Goal: Task Accomplishment & Management: Manage account settings

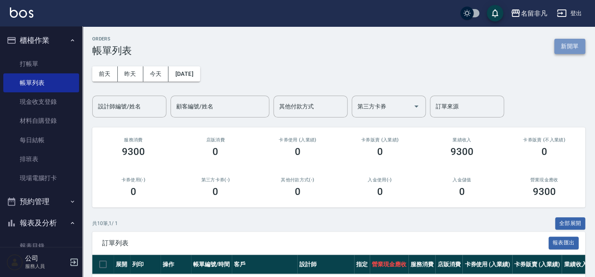
click at [567, 45] on button "新開單" at bounding box center [570, 46] width 31 height 15
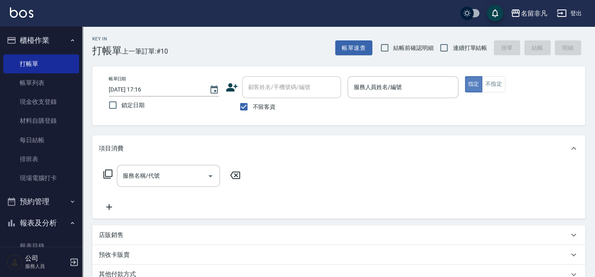
click at [468, 86] on button "指定" at bounding box center [474, 84] width 18 height 16
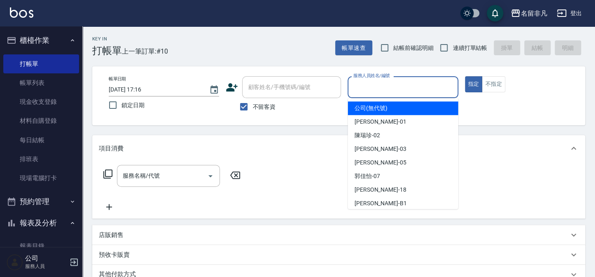
click at [424, 91] on input "服務人員姓名/編號" at bounding box center [402, 87] width 103 height 14
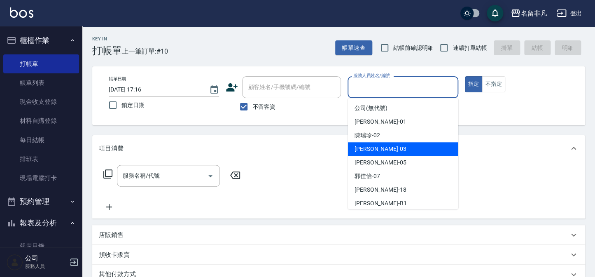
click at [401, 148] on div "[PERSON_NAME] -03" at bounding box center [403, 149] width 110 height 14
type input "[PERSON_NAME]-03"
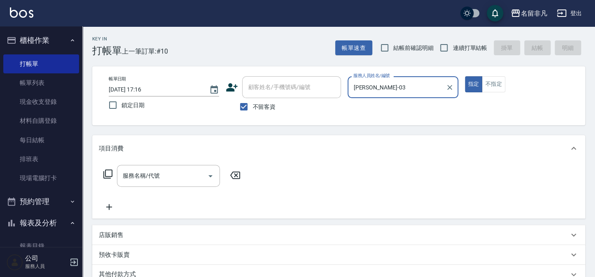
click at [108, 171] on icon at bounding box center [108, 174] width 10 height 10
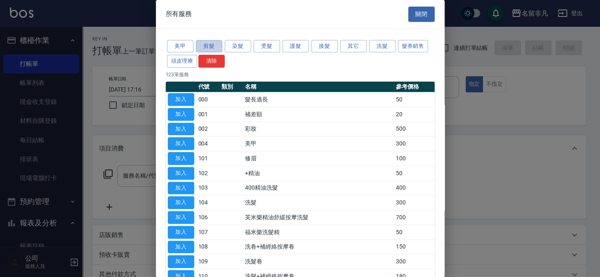
drag, startPoint x: 210, startPoint y: 46, endPoint x: 203, endPoint y: 53, distance: 9.3
click at [209, 46] on button "剪髮" at bounding box center [209, 46] width 26 height 13
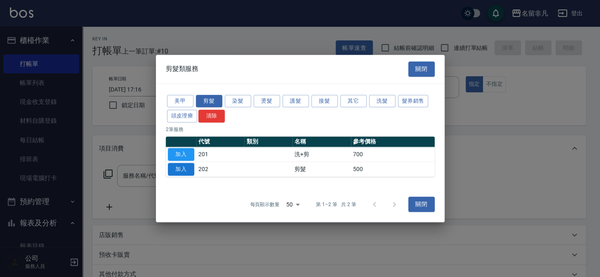
click at [178, 168] on button "加入" at bounding box center [181, 169] width 26 height 13
type input "剪髮(202)"
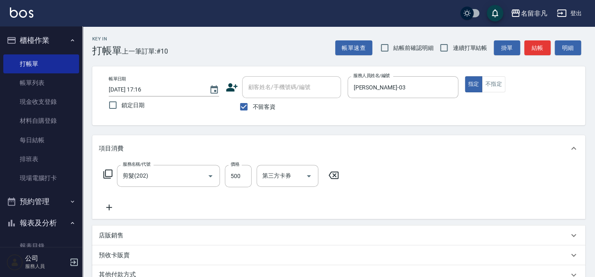
drag, startPoint x: 473, startPoint y: 84, endPoint x: 466, endPoint y: 125, distance: 41.4
click at [471, 86] on button "指定" at bounding box center [474, 84] width 18 height 16
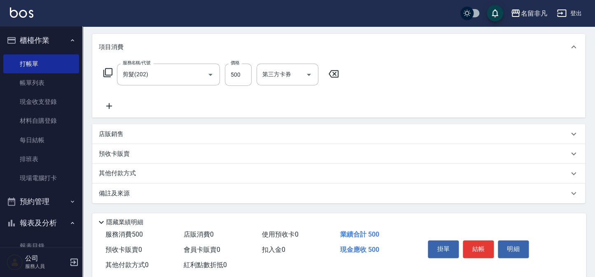
scroll to position [119, 0]
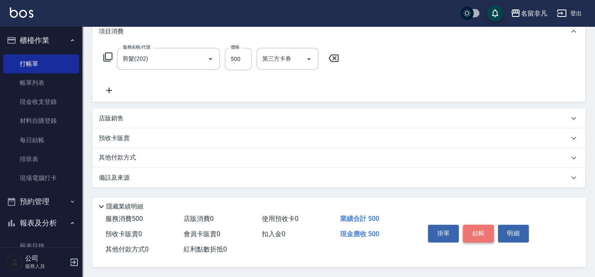
click at [470, 232] on button "結帳" at bounding box center [478, 233] width 31 height 17
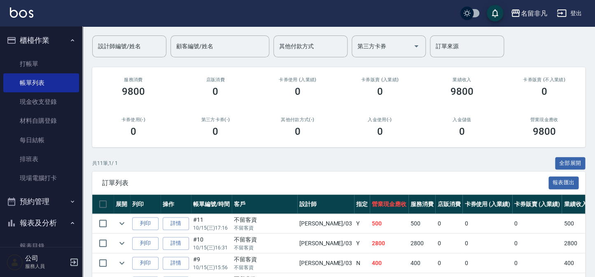
scroll to position [75, 0]
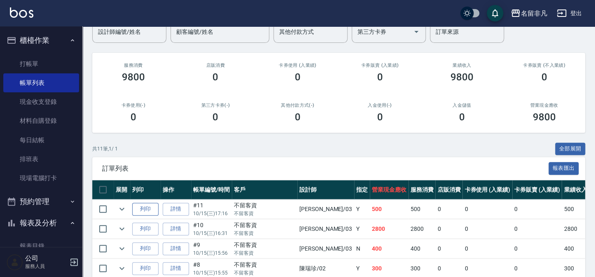
click at [144, 206] on button "列印" at bounding box center [145, 209] width 26 height 13
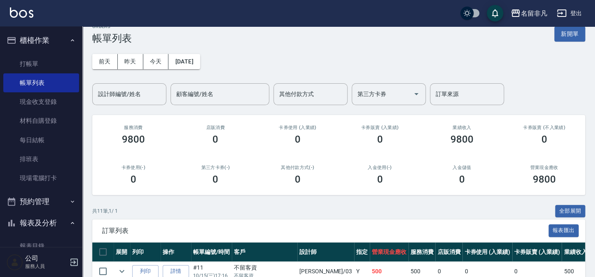
scroll to position [0, 0]
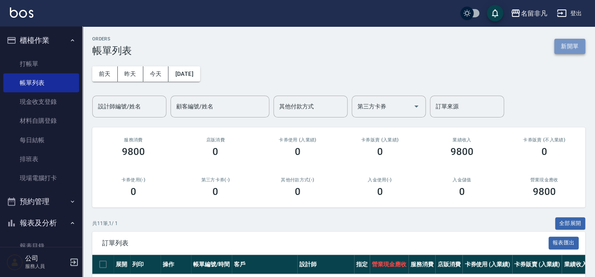
click at [578, 46] on button "新開單" at bounding box center [570, 46] width 31 height 15
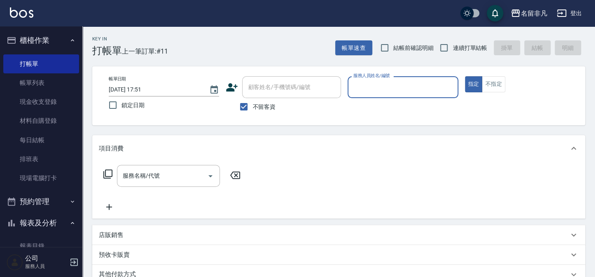
click at [235, 86] on icon at bounding box center [233, 87] width 12 height 8
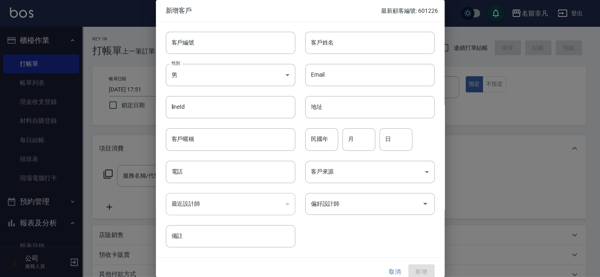
click at [457, 122] on div at bounding box center [300, 138] width 600 height 277
click at [395, 269] on button "取消" at bounding box center [395, 271] width 26 height 15
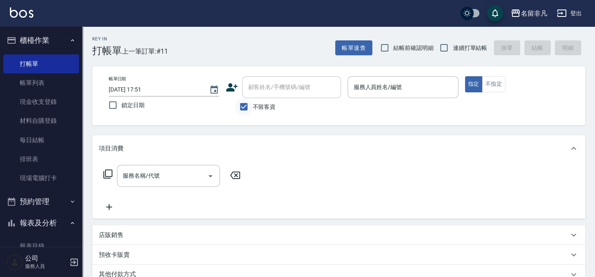
click at [242, 106] on input "不留客資" at bounding box center [243, 106] width 17 height 17
checkbox input "false"
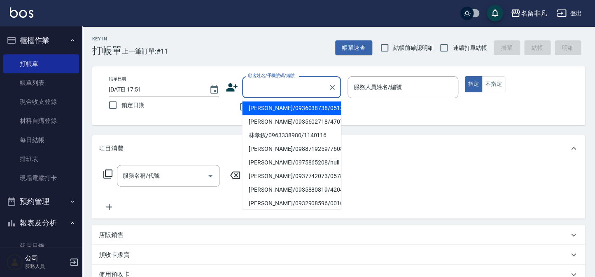
click at [280, 84] on div "顧客姓名/手機號碼/編號 顧客姓名/手機號碼/編號" at bounding box center [291, 87] width 99 height 22
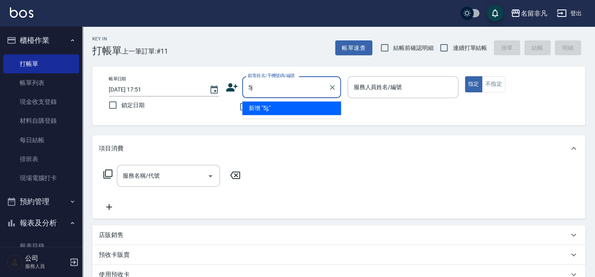
type input "5"
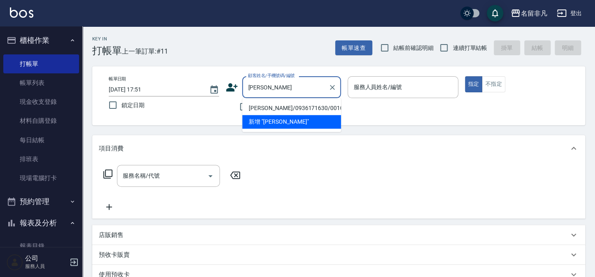
type input "[PERSON_NAME]/0936171630/001027"
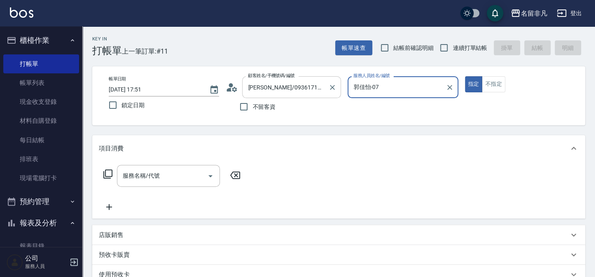
type input "郭佳怡-07"
click at [450, 87] on icon "Clear" at bounding box center [449, 87] width 5 height 5
click at [362, 82] on input "服務人員姓名/編號" at bounding box center [402, 87] width 103 height 14
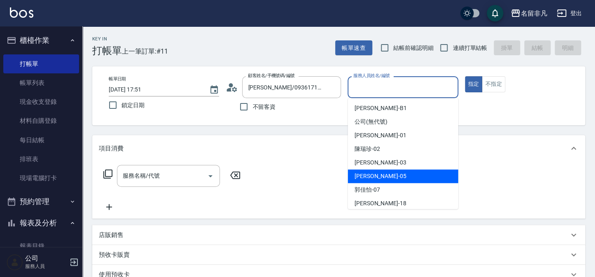
click at [394, 176] on div "[PERSON_NAME] -05" at bounding box center [403, 176] width 110 height 14
type input "[PERSON_NAME]-05"
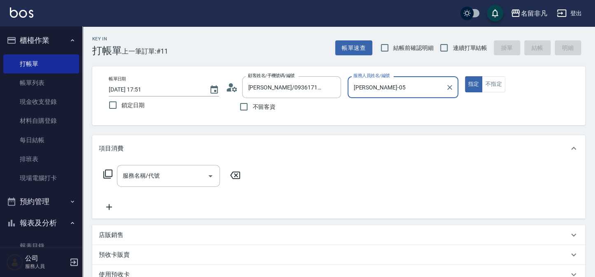
click at [108, 173] on icon at bounding box center [108, 174] width 10 height 10
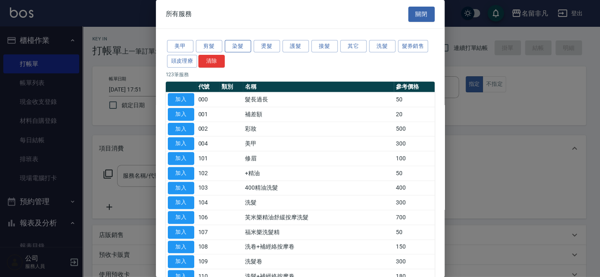
click at [238, 47] on button "染髮" at bounding box center [238, 46] width 26 height 13
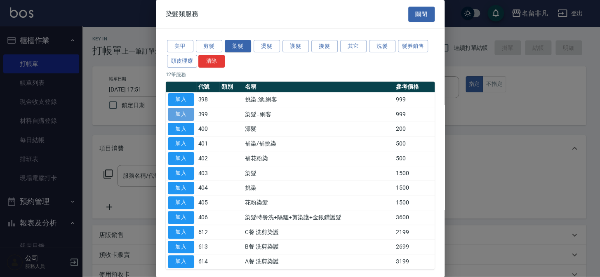
click at [177, 114] on button "加入" at bounding box center [181, 114] width 26 height 13
type input "染髮..網客(399)"
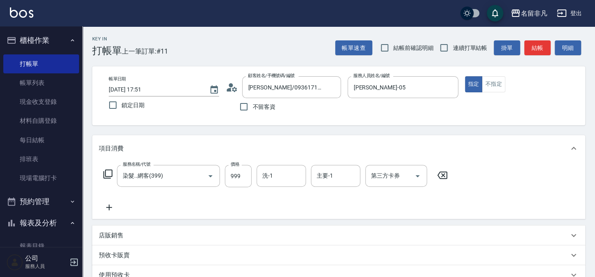
click at [109, 206] on icon at bounding box center [109, 207] width 6 height 6
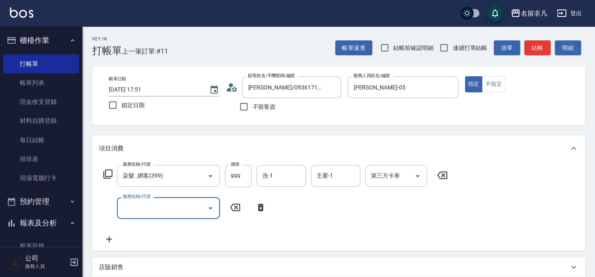
click at [107, 173] on icon at bounding box center [108, 174] width 10 height 10
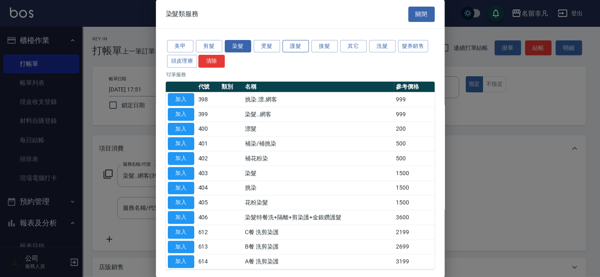
click at [299, 46] on button "護髮" at bounding box center [295, 46] width 26 height 13
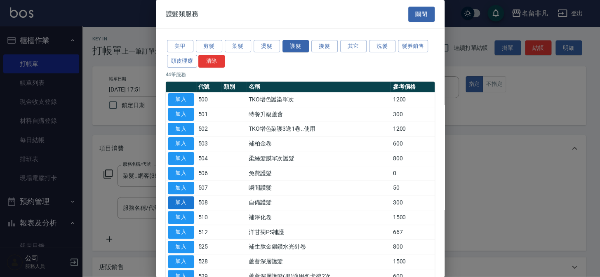
click at [185, 202] on button "加入" at bounding box center [181, 202] width 26 height 13
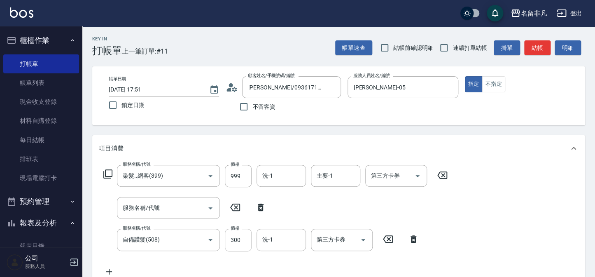
click at [244, 243] on input "300" at bounding box center [238, 240] width 27 height 22
type input "560"
click at [261, 206] on icon at bounding box center [261, 207] width 6 height 7
type input "自備護髮(508)"
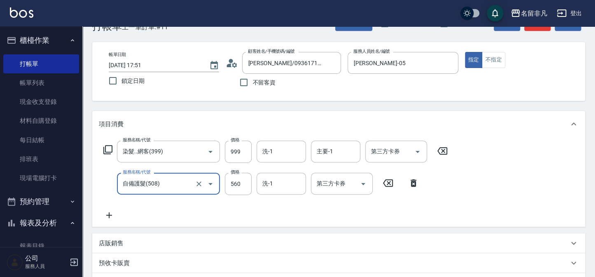
scroll to position [37, 0]
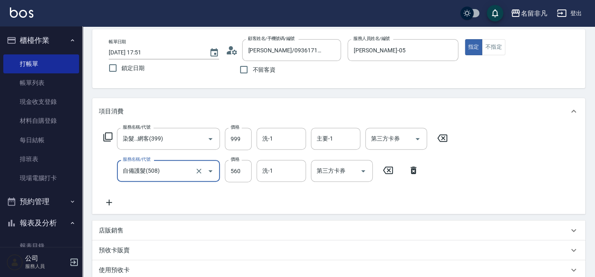
click at [574, 229] on icon at bounding box center [574, 230] width 10 height 10
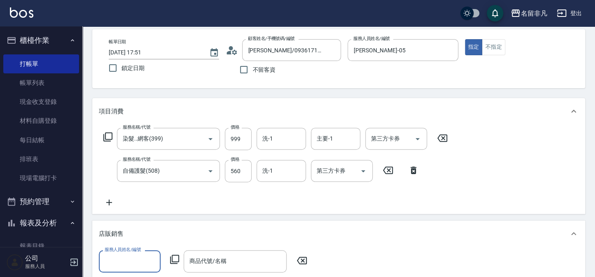
scroll to position [0, 0]
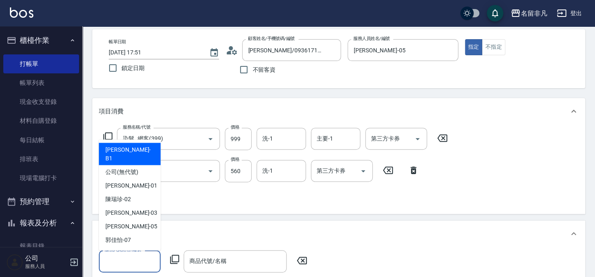
click at [103, 260] on input "服務人員姓名/編號" at bounding box center [130, 261] width 54 height 14
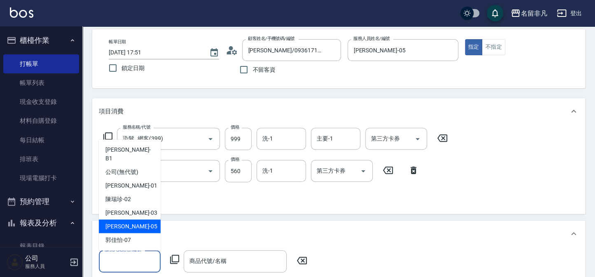
click at [136, 220] on div "[PERSON_NAME] -05" at bounding box center [130, 227] width 62 height 14
type input "[PERSON_NAME]-05"
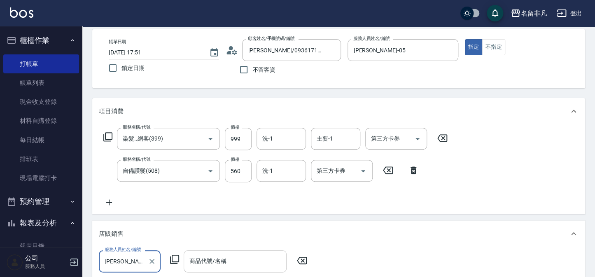
click at [191, 260] on div "商品代號/名稱 商品代號/名稱" at bounding box center [235, 261] width 103 height 22
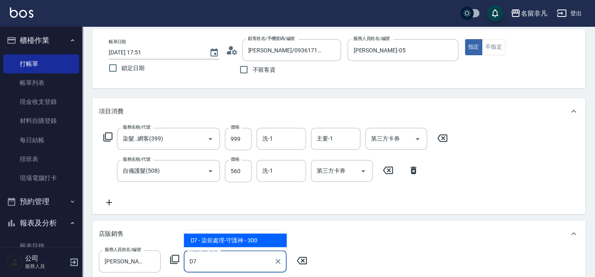
click at [229, 241] on span "D7 - 染前處理-守護神 - 300" at bounding box center [235, 240] width 103 height 14
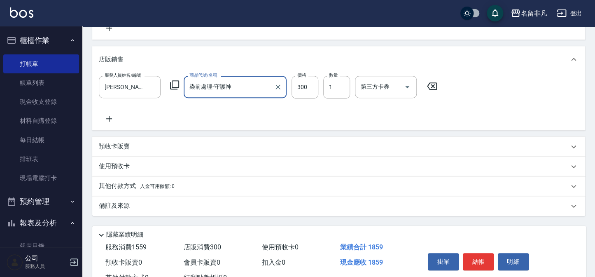
scroll to position [225, 0]
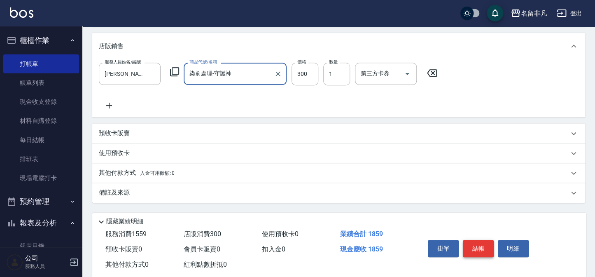
type input "染前處理-守護神"
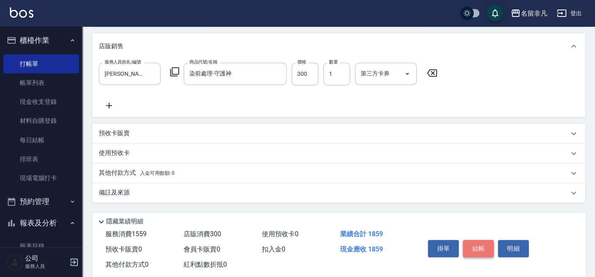
click at [482, 245] on button "結帳" at bounding box center [478, 248] width 31 height 17
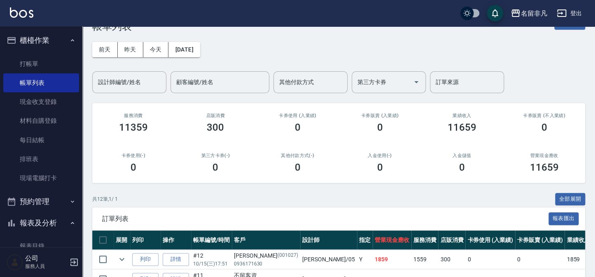
scroll to position [37, 0]
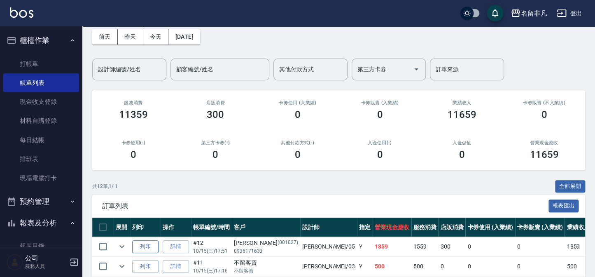
click at [150, 244] on button "列印" at bounding box center [145, 246] width 26 height 13
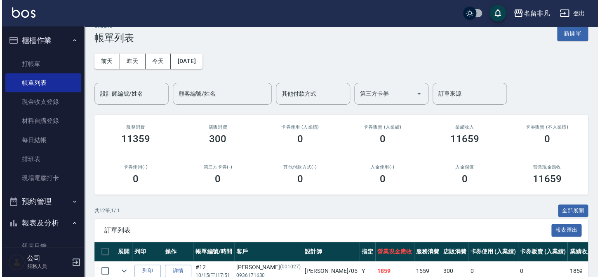
scroll to position [0, 0]
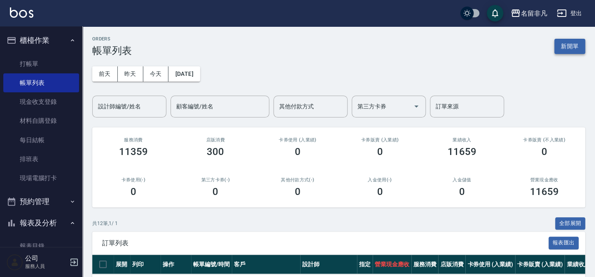
click at [571, 47] on button "新開單" at bounding box center [570, 46] width 31 height 15
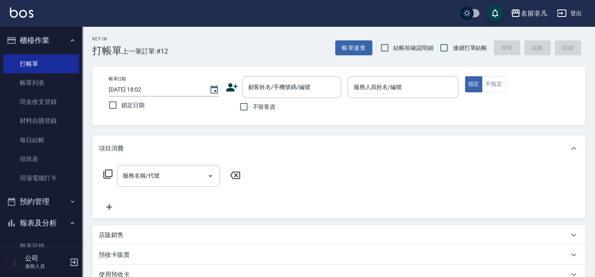
click at [267, 110] on span "不留客資" at bounding box center [264, 107] width 23 height 9
click at [253, 110] on input "不留客資" at bounding box center [243, 106] width 17 height 17
checkbox input "true"
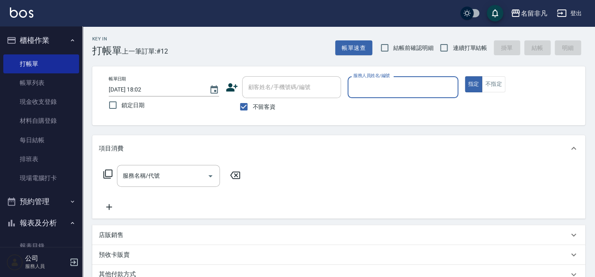
click at [411, 91] on input "服務人員姓名/編號" at bounding box center [402, 87] width 103 height 14
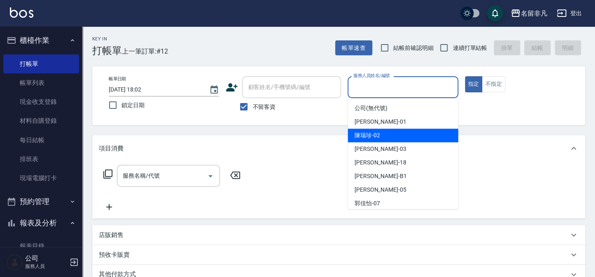
click at [384, 141] on div "[PERSON_NAME]-02" at bounding box center [403, 136] width 110 height 14
type input "陳瑞珍-02"
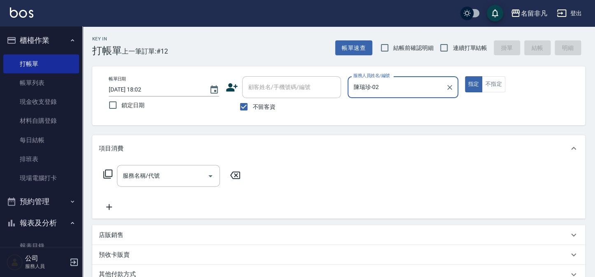
drag, startPoint x: 178, startPoint y: 172, endPoint x: 209, endPoint y: 189, distance: 34.9
click at [178, 172] on input "服務名稱/代號" at bounding box center [162, 176] width 83 height 14
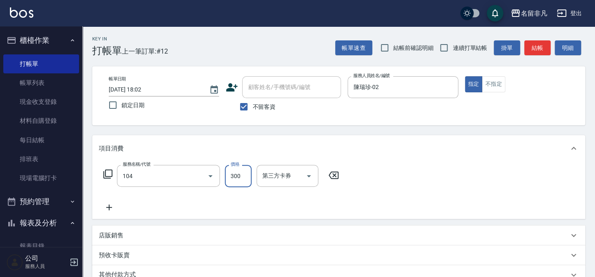
type input "洗髮(104)"
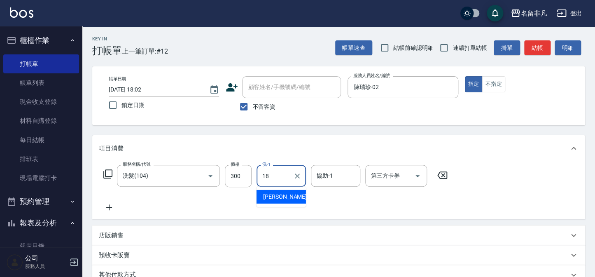
type input "陳子晴-18"
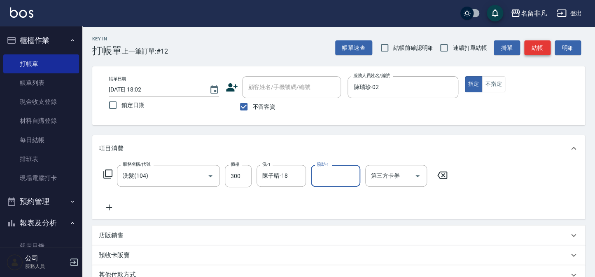
click at [543, 46] on button "結帳" at bounding box center [538, 47] width 26 height 15
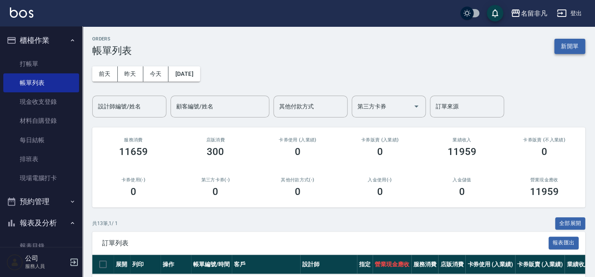
click at [558, 40] on button "新開單" at bounding box center [570, 46] width 31 height 15
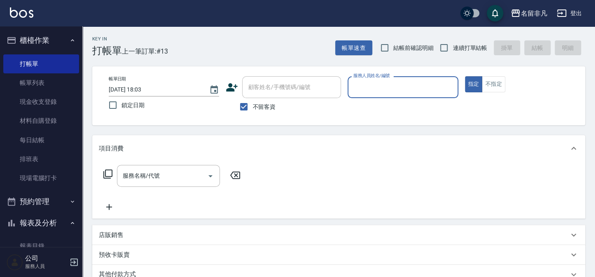
click at [407, 92] on input "服務人員姓名/編號" at bounding box center [402, 87] width 103 height 14
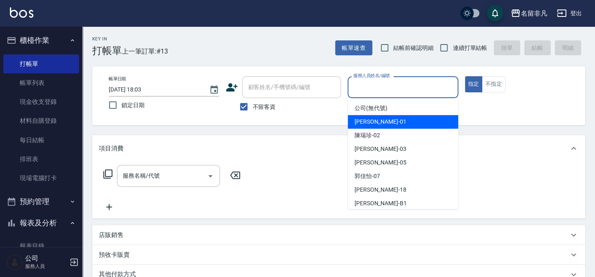
click at [370, 126] on div "[PERSON_NAME] -01" at bounding box center [403, 122] width 110 height 14
type input "[PERSON_NAME]-01"
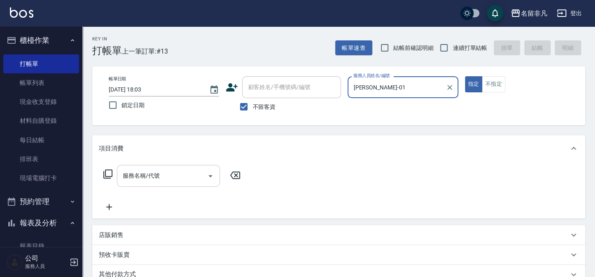
click at [144, 177] on div "服務名稱/代號 服務名稱/代號" at bounding box center [168, 176] width 103 height 22
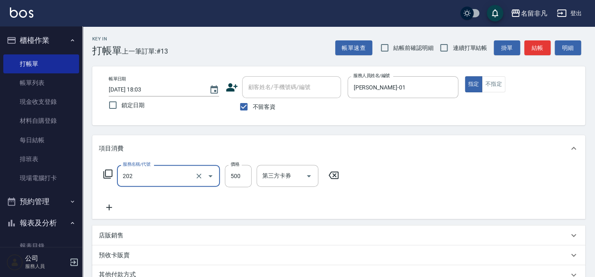
type input "剪髮(202)"
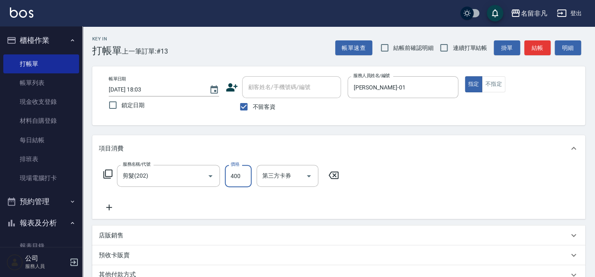
type input "400"
click at [528, 54] on button "結帳" at bounding box center [538, 47] width 26 height 15
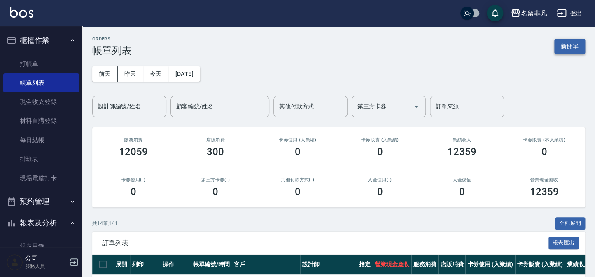
click at [570, 45] on button "新開單" at bounding box center [570, 46] width 31 height 15
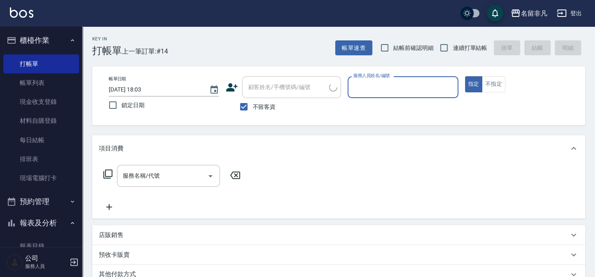
click at [414, 87] on input "服務人員姓名/編號" at bounding box center [402, 87] width 103 height 14
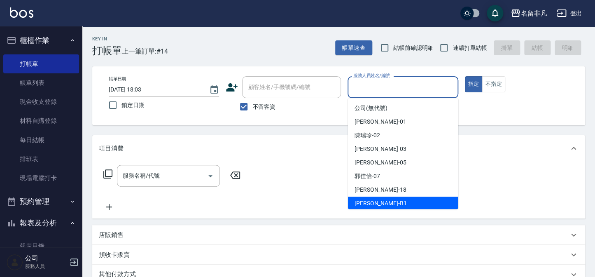
drag, startPoint x: 368, startPoint y: 203, endPoint x: 344, endPoint y: 206, distance: 24.0
click at [367, 204] on span "[PERSON_NAME] -B1" at bounding box center [381, 203] width 52 height 9
type input "乃華乃華-B1"
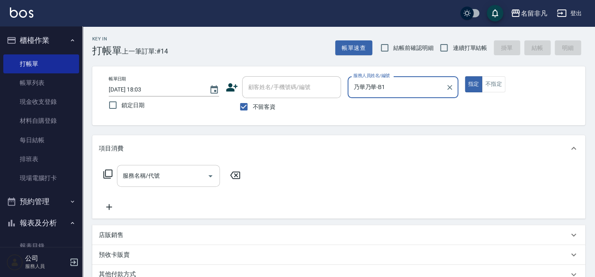
click at [180, 184] on div "服務名稱/代號" at bounding box center [168, 176] width 103 height 22
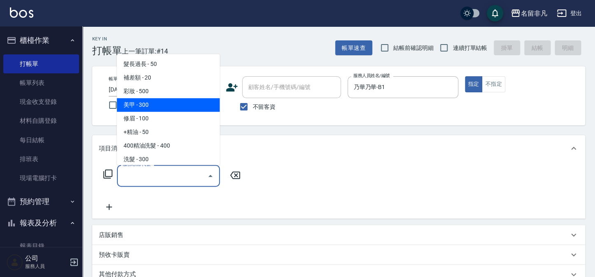
click at [168, 103] on span "美甲 - 300" at bounding box center [168, 105] width 103 height 14
type input "美甲(004)"
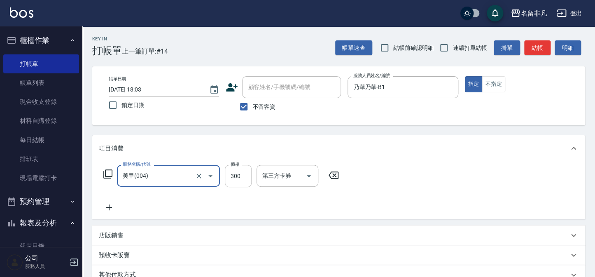
click at [240, 173] on input "300" at bounding box center [238, 176] width 27 height 22
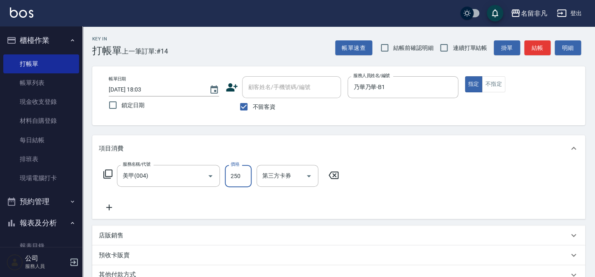
type input "250"
click at [552, 42] on div "帳單速查 結帳前確認明細 連續打單結帳 掛單 結帳 明細" at bounding box center [460, 47] width 250 height 17
click at [543, 43] on button "結帳" at bounding box center [538, 47] width 26 height 15
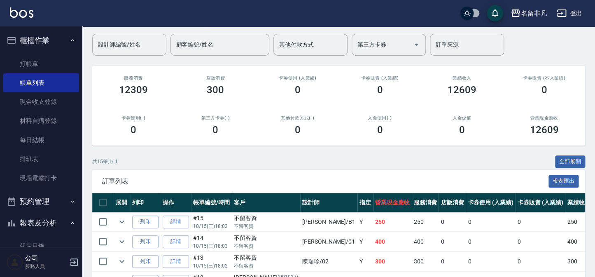
scroll to position [75, 0]
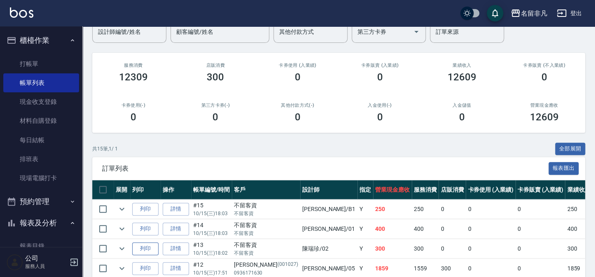
click at [146, 246] on button "列印" at bounding box center [145, 248] width 26 height 13
drag, startPoint x: 151, startPoint y: 227, endPoint x: 167, endPoint y: 229, distance: 15.8
click at [151, 227] on button "列印" at bounding box center [145, 228] width 26 height 13
click at [151, 207] on button "列印" at bounding box center [145, 209] width 26 height 13
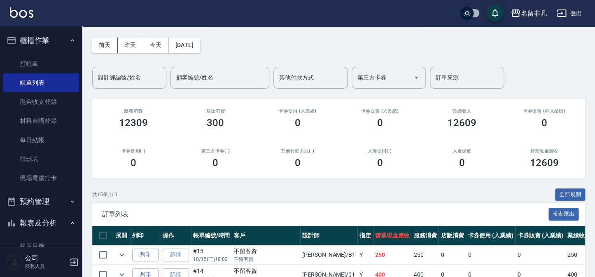
scroll to position [0, 0]
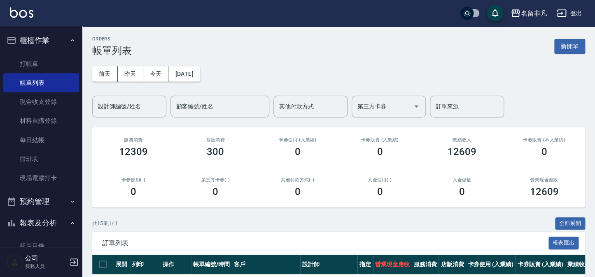
drag, startPoint x: 571, startPoint y: 45, endPoint x: 568, endPoint y: 50, distance: 5.9
click at [571, 45] on button "新開單" at bounding box center [570, 46] width 31 height 15
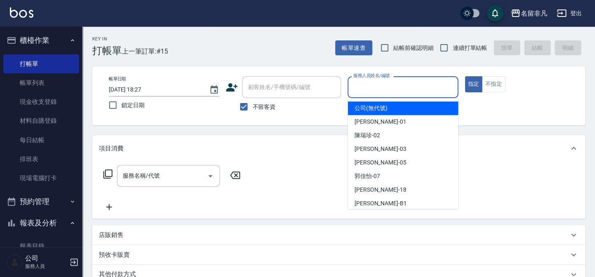
drag, startPoint x: 431, startPoint y: 86, endPoint x: 437, endPoint y: 122, distance: 36.8
click at [432, 87] on input "服務人員姓名/編號" at bounding box center [402, 87] width 103 height 14
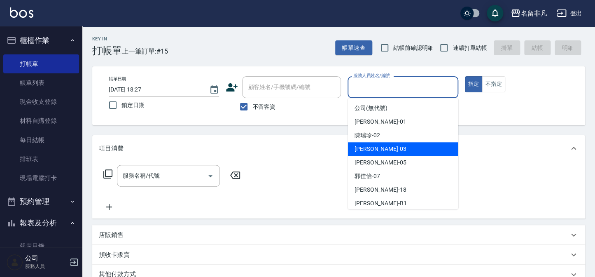
click at [408, 149] on div "[PERSON_NAME] -03" at bounding box center [403, 149] width 110 height 14
type input "[PERSON_NAME]-03"
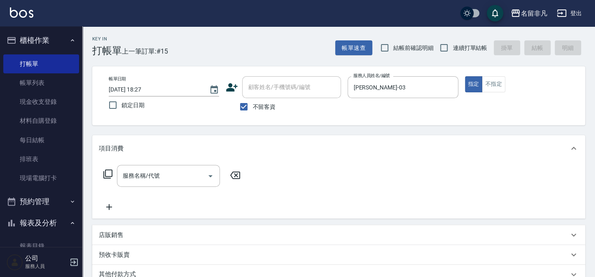
click at [106, 169] on icon at bounding box center [108, 174] width 10 height 10
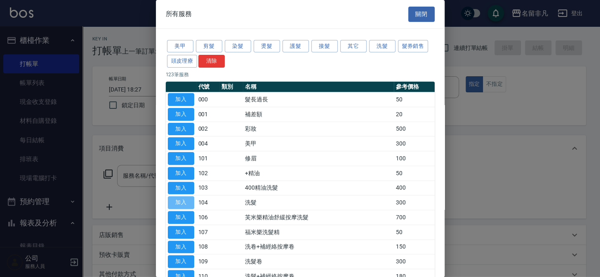
click at [171, 198] on button "加入" at bounding box center [181, 202] width 26 height 13
type input "洗髮(104)"
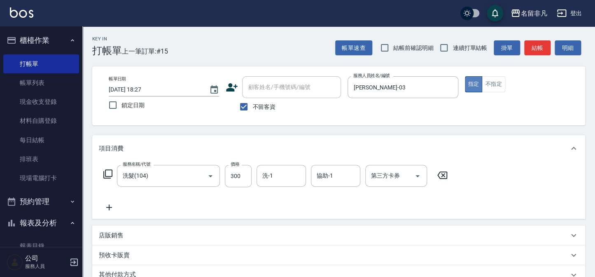
click at [478, 83] on button "指定" at bounding box center [474, 84] width 18 height 16
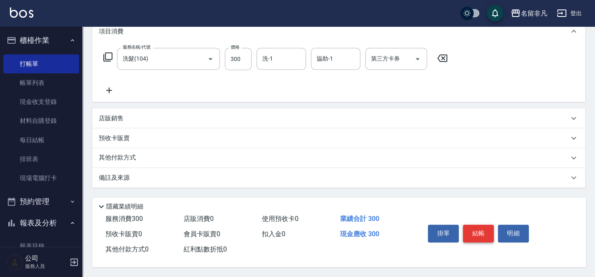
scroll to position [119, 0]
click at [469, 227] on button "結帳" at bounding box center [478, 233] width 31 height 17
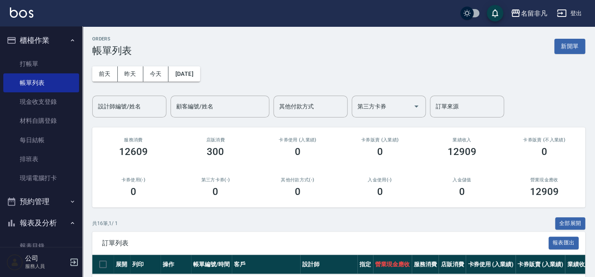
scroll to position [112, 0]
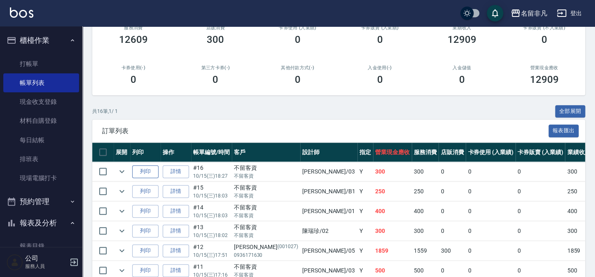
click at [146, 171] on button "列印" at bounding box center [145, 171] width 26 height 13
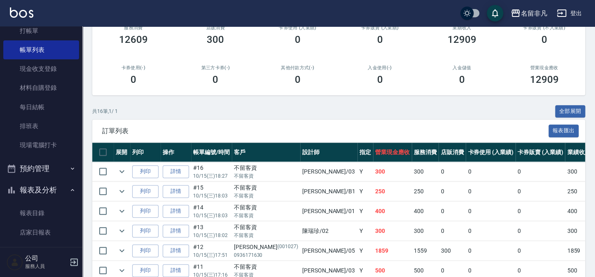
scroll to position [75, 0]
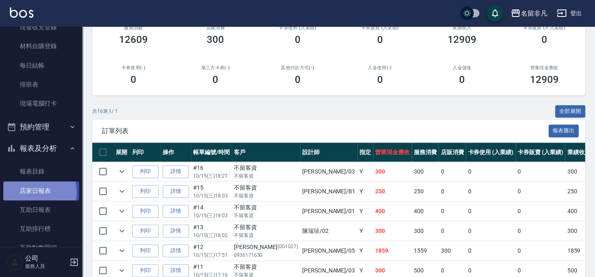
click at [29, 192] on link "店家日報表" at bounding box center [41, 190] width 76 height 19
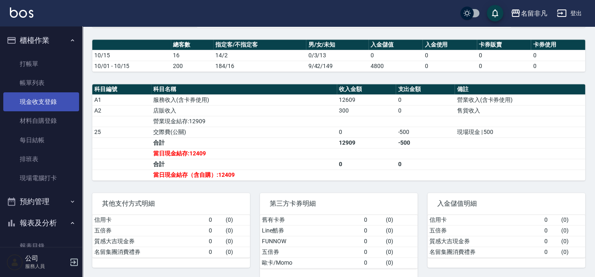
click at [37, 98] on link "現金收支登錄" at bounding box center [41, 101] width 76 height 19
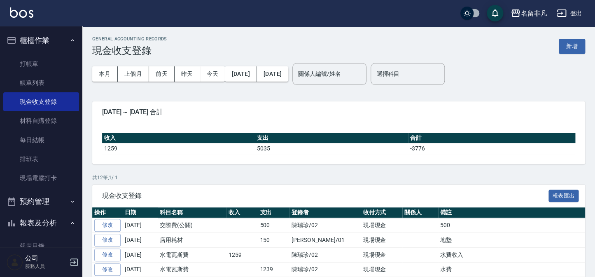
click at [575, 37] on div "GENERAL ACCOUNTING RECORDS 現金收支登錄 新增" at bounding box center [338, 46] width 493 height 20
click at [571, 43] on button "新增" at bounding box center [572, 46] width 26 height 15
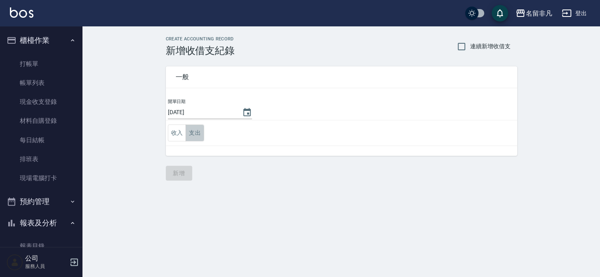
click at [195, 129] on button "支出" at bounding box center [194, 132] width 19 height 17
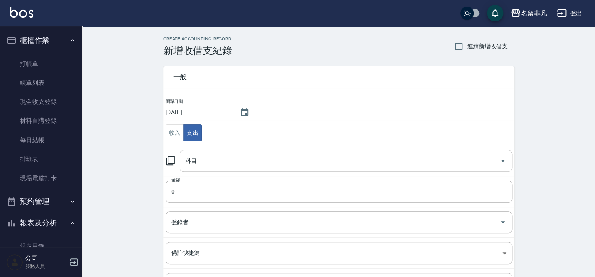
click at [211, 155] on input "科目" at bounding box center [339, 161] width 313 height 14
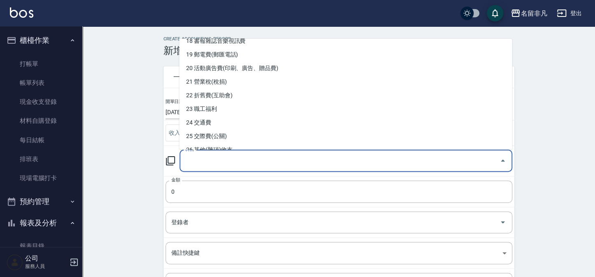
scroll to position [262, 0]
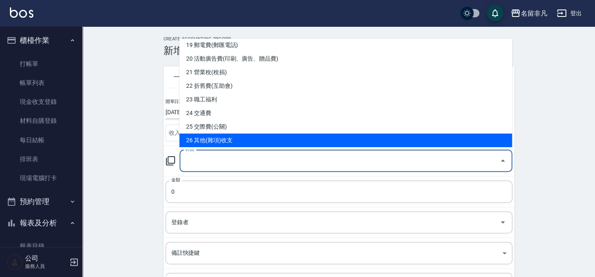
click at [221, 138] on li "26 其他(雜項)收支" at bounding box center [345, 140] width 333 height 14
type input "26 其他(雜項)收支"
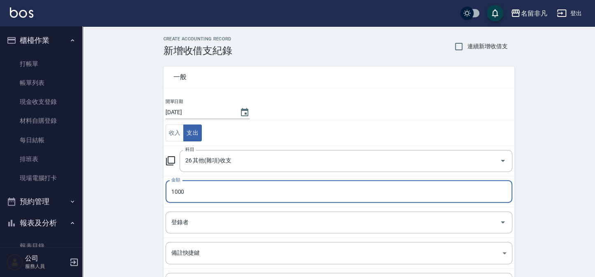
type input "1000"
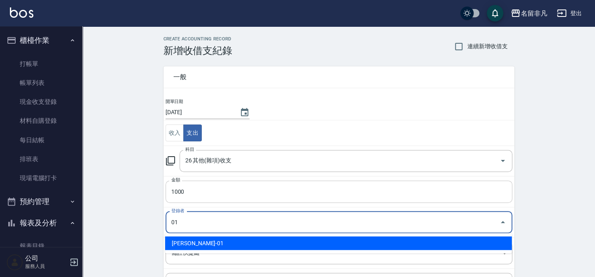
type input "[PERSON_NAME]-01"
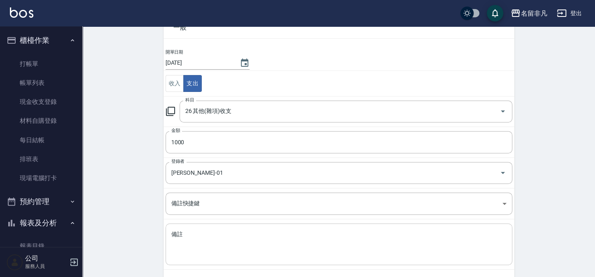
scroll to position [75, 0]
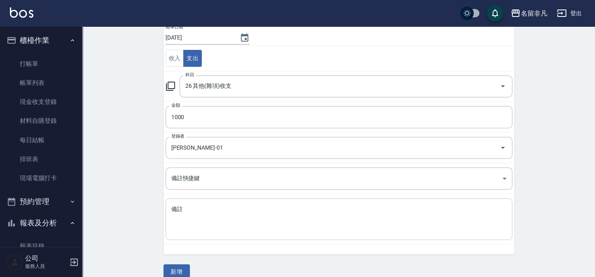
click at [306, 231] on textarea "備註" at bounding box center [338, 219] width 335 height 28
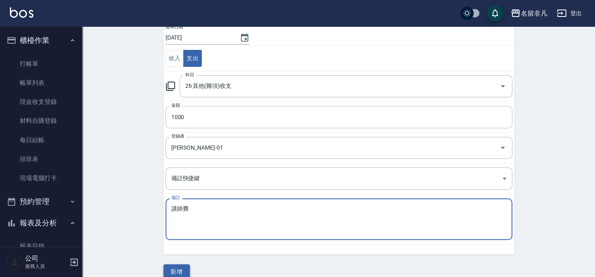
type textarea "講師費"
click at [173, 269] on button "新增" at bounding box center [177, 271] width 26 height 15
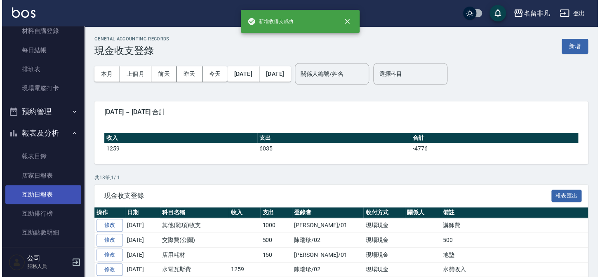
scroll to position [112, 0]
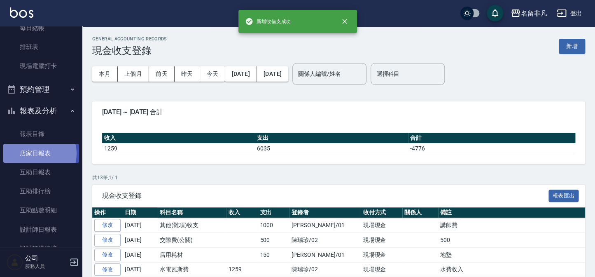
click at [38, 153] on link "店家日報表" at bounding box center [41, 153] width 76 height 19
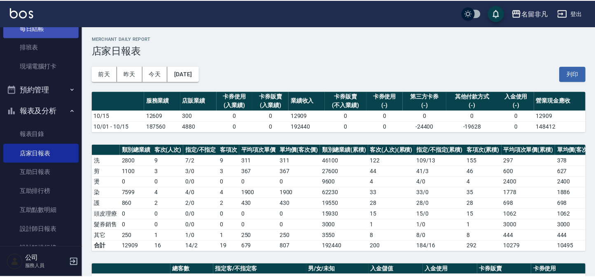
scroll to position [37, 0]
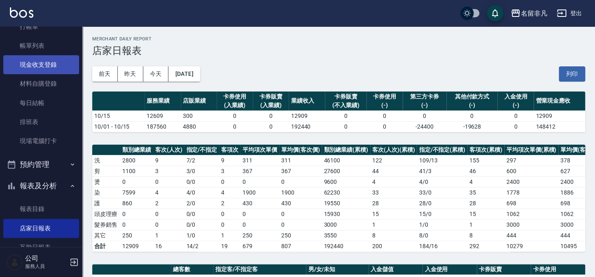
click at [42, 66] on link "現金收支登錄" at bounding box center [41, 64] width 76 height 19
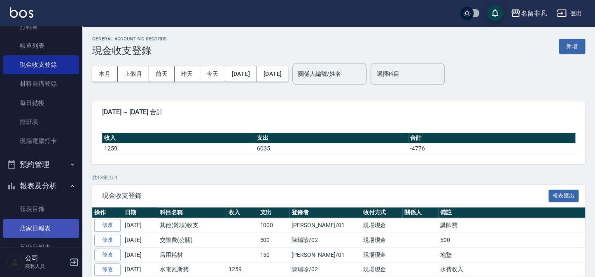
click at [30, 225] on link "店家日報表" at bounding box center [41, 228] width 76 height 19
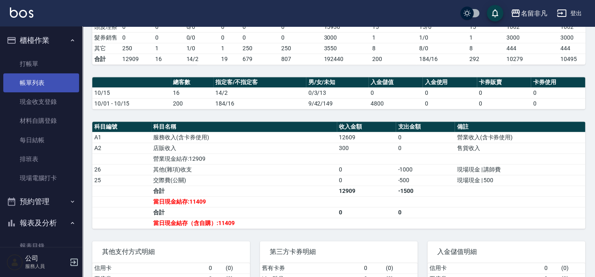
click at [44, 75] on link "帳單列表" at bounding box center [41, 82] width 76 height 19
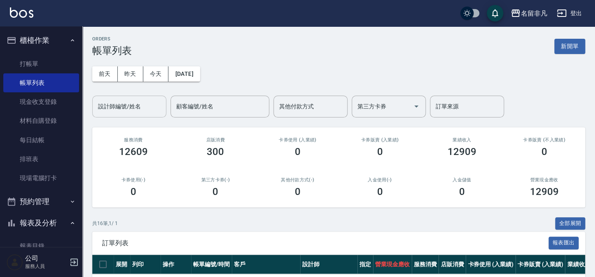
click at [143, 109] on input "設計師編號/姓名" at bounding box center [129, 106] width 67 height 14
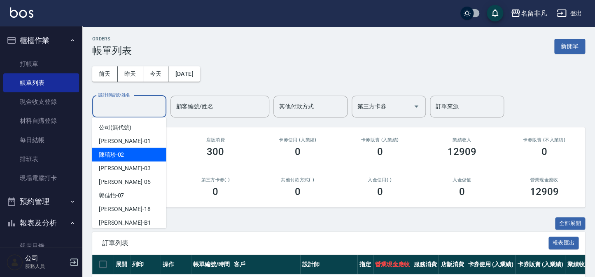
click at [133, 157] on div "[PERSON_NAME]-02" at bounding box center [129, 155] width 74 height 14
type input "陳瑞珍-02"
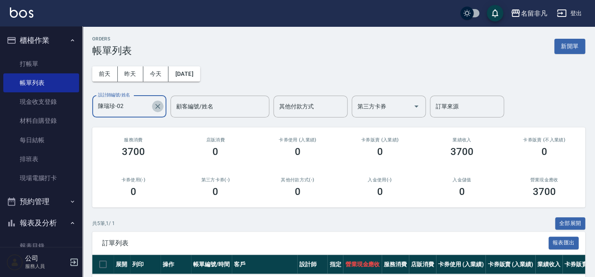
drag, startPoint x: 156, startPoint y: 108, endPoint x: 144, endPoint y: 112, distance: 13.0
click at [156, 110] on icon "Clear" at bounding box center [158, 106] width 8 height 8
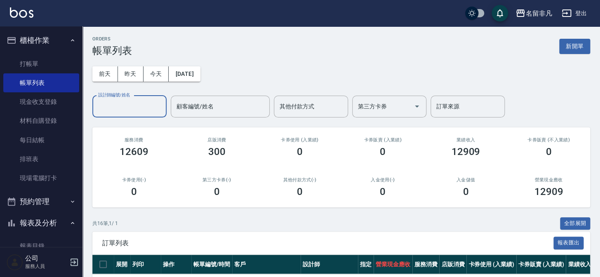
click at [126, 115] on div "設計師編號/姓名" at bounding box center [129, 107] width 74 height 22
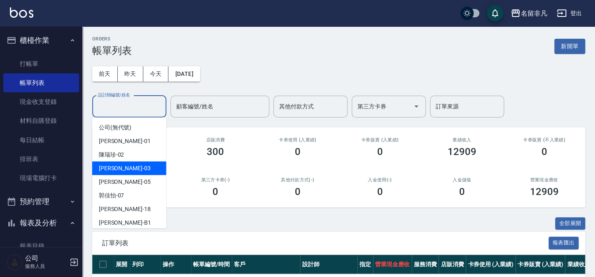
click at [115, 165] on span "[PERSON_NAME] -03" at bounding box center [125, 168] width 52 height 9
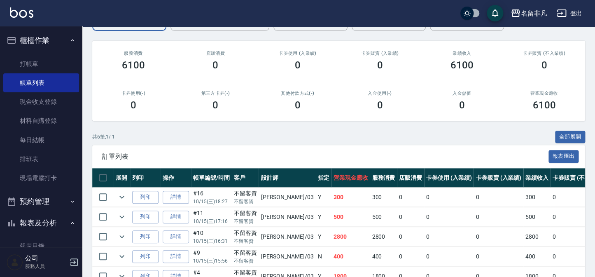
scroll to position [150, 0]
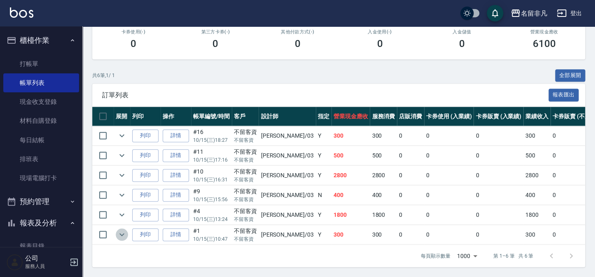
click at [117, 230] on icon "expand row" at bounding box center [122, 235] width 10 height 10
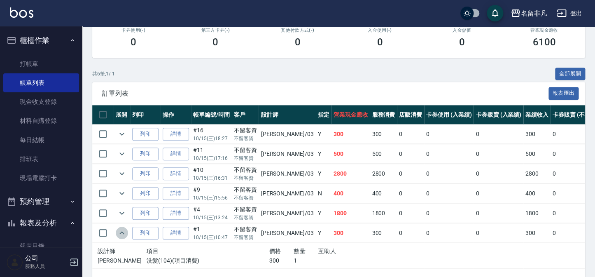
click at [117, 230] on icon "expand row" at bounding box center [122, 233] width 10 height 10
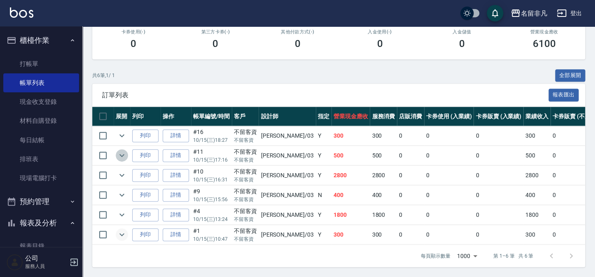
click at [124, 155] on icon "expand row" at bounding box center [122, 155] width 10 height 10
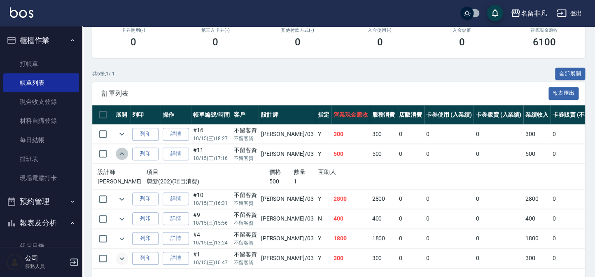
click at [124, 155] on icon "expand row" at bounding box center [122, 154] width 10 height 10
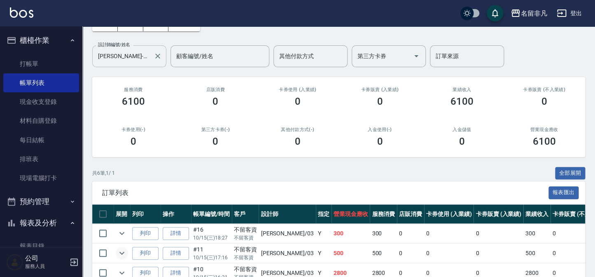
scroll to position [37, 0]
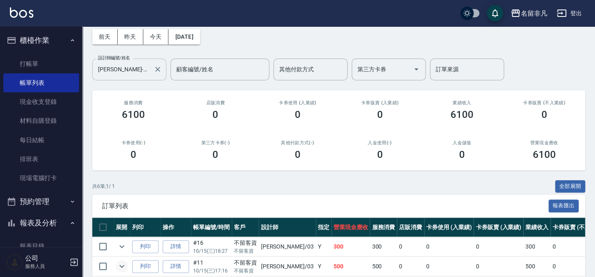
click at [139, 75] on input "[PERSON_NAME]-03" at bounding box center [123, 69] width 54 height 14
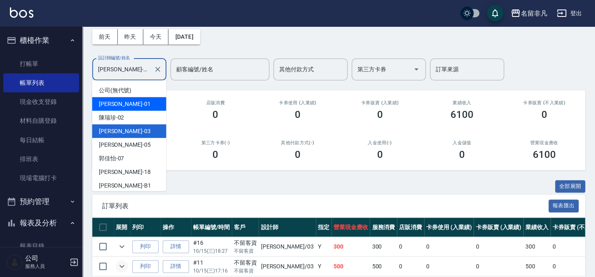
click at [143, 97] on div "[PERSON_NAME] -01" at bounding box center [129, 104] width 74 height 14
type input "[PERSON_NAME]-01"
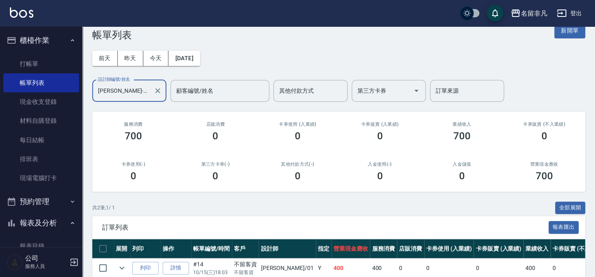
scroll to position [0, 0]
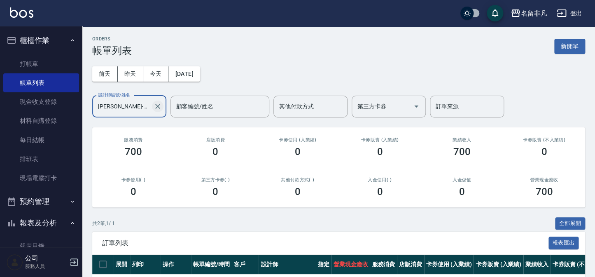
click at [159, 105] on icon "Clear" at bounding box center [157, 106] width 5 height 5
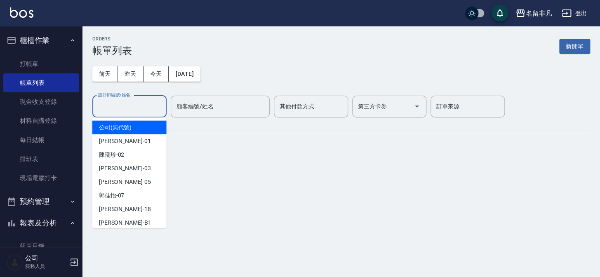
click at [138, 104] on input "設計師編號/姓名" at bounding box center [129, 106] width 67 height 14
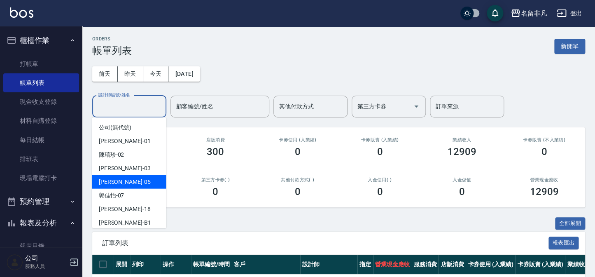
click at [124, 183] on div "[PERSON_NAME] -05" at bounding box center [129, 182] width 74 height 14
type input "[PERSON_NAME]-05"
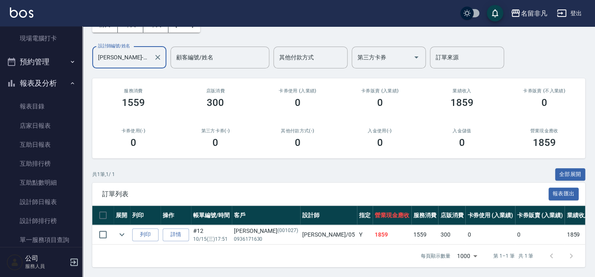
scroll to position [150, 0]
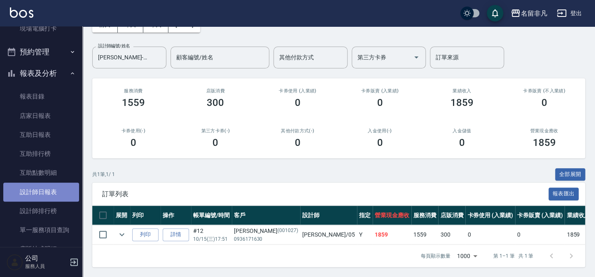
click at [42, 191] on link "設計師日報表" at bounding box center [41, 192] width 76 height 19
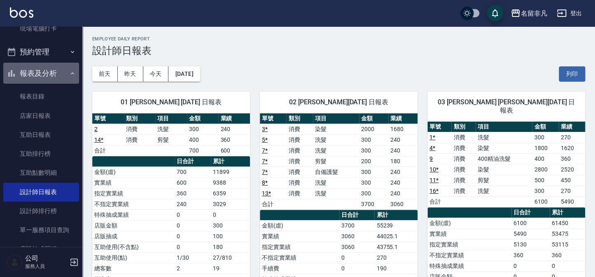
click at [46, 76] on button "報表及分析" at bounding box center [41, 73] width 76 height 21
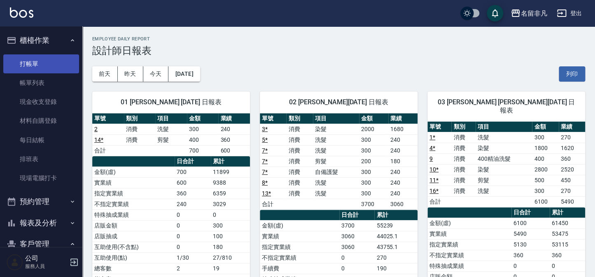
click at [54, 67] on link "打帳單" at bounding box center [41, 63] width 76 height 19
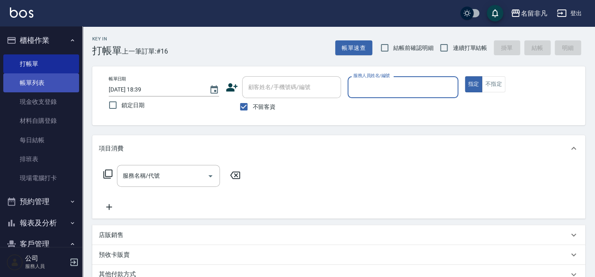
click at [44, 82] on link "帳單列表" at bounding box center [41, 82] width 76 height 19
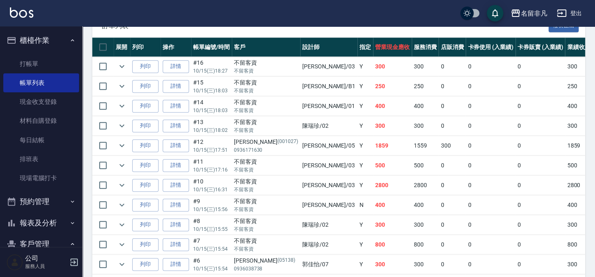
scroll to position [200, 0]
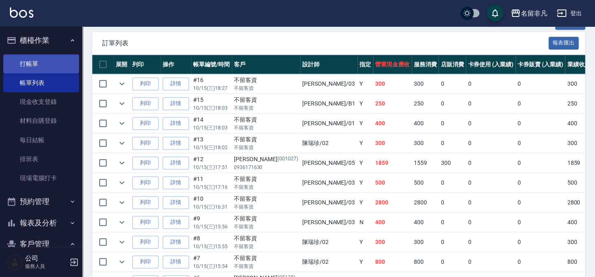
click at [53, 66] on link "打帳單" at bounding box center [41, 63] width 76 height 19
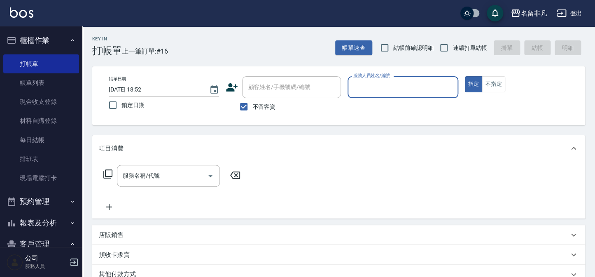
click at [57, 35] on button "櫃檯作業" at bounding box center [41, 40] width 76 height 21
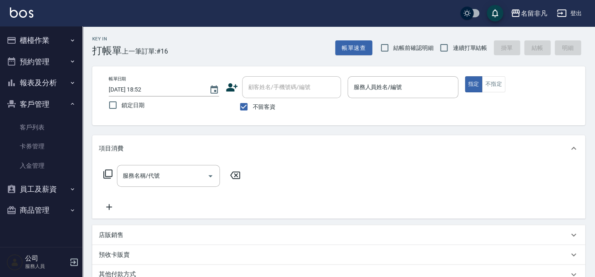
click at [54, 82] on button "報表及分析" at bounding box center [41, 82] width 76 height 21
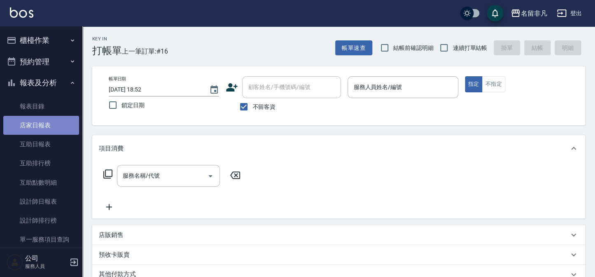
click at [55, 127] on link "店家日報表" at bounding box center [41, 125] width 76 height 19
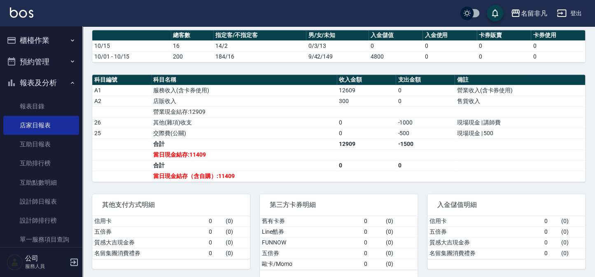
scroll to position [250, 0]
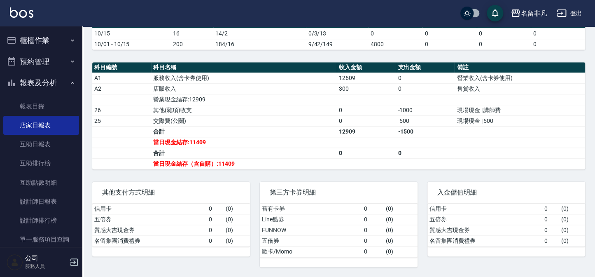
click at [28, 31] on button "櫃檯作業" at bounding box center [41, 40] width 76 height 21
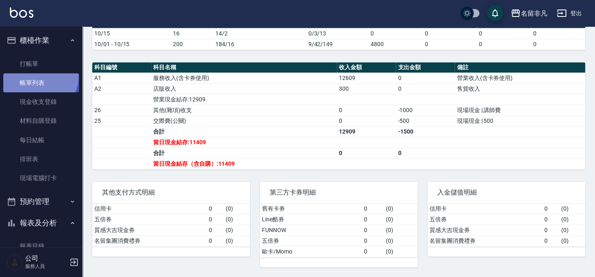
click at [38, 77] on link "帳單列表" at bounding box center [41, 82] width 76 height 19
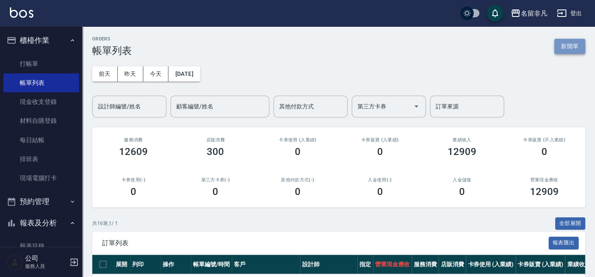
click at [565, 41] on button "新開單" at bounding box center [570, 46] width 31 height 15
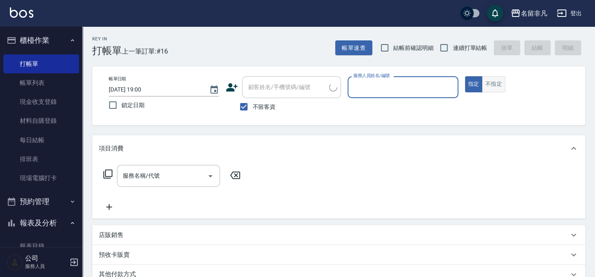
click at [489, 82] on button "不指定" at bounding box center [493, 84] width 23 height 16
click at [426, 90] on input "服務人員姓名/編號" at bounding box center [402, 87] width 103 height 14
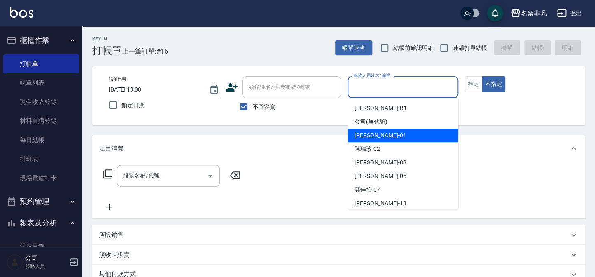
drag, startPoint x: 398, startPoint y: 134, endPoint x: 334, endPoint y: 129, distance: 64.1
click at [398, 134] on div "[PERSON_NAME] -01" at bounding box center [403, 136] width 110 height 14
type input "[PERSON_NAME]-01"
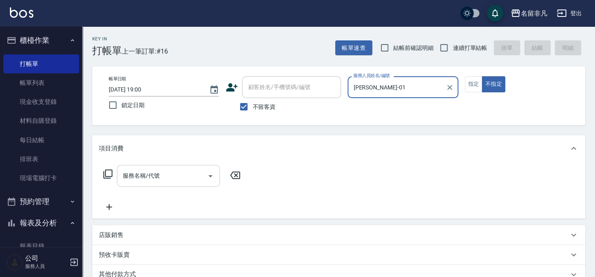
click at [184, 177] on input "服務名稱/代號" at bounding box center [162, 176] width 83 height 14
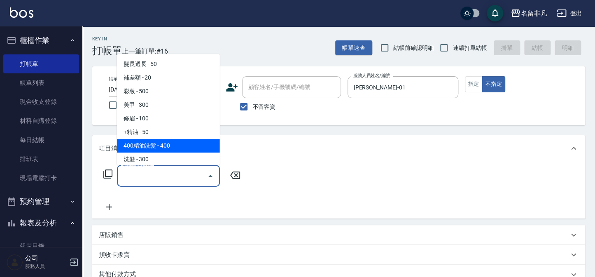
click at [184, 145] on span "400精油洗髮 - 400" at bounding box center [168, 146] width 103 height 14
type input "400精油洗髮(103)"
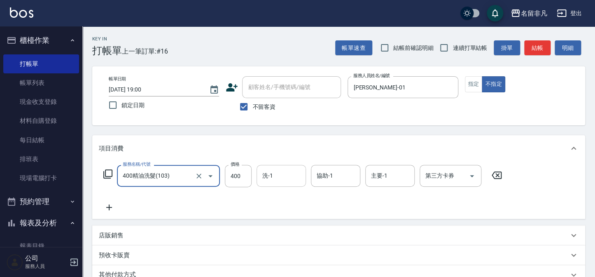
click at [279, 170] on input "洗-1" at bounding box center [281, 176] width 42 height 14
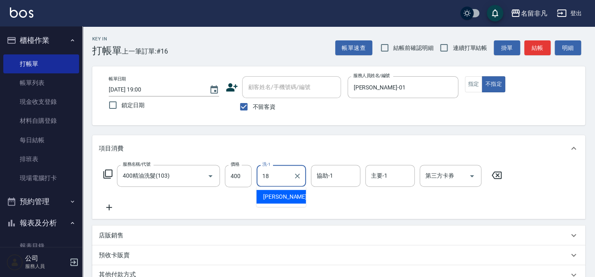
type input "陳子晴-18"
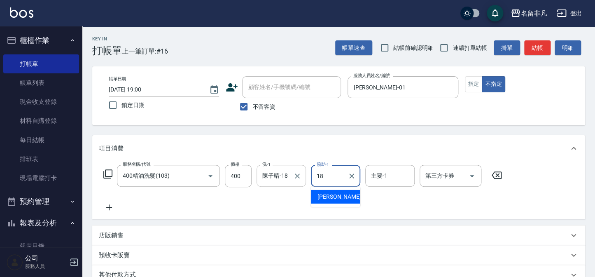
type input "陳子晴-18"
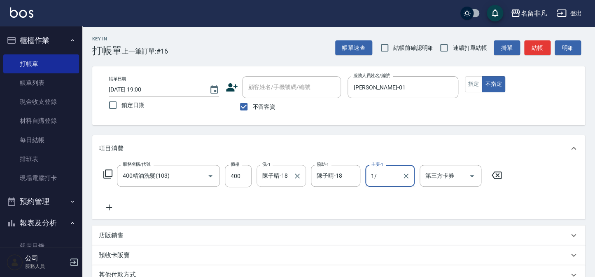
type input "1/"
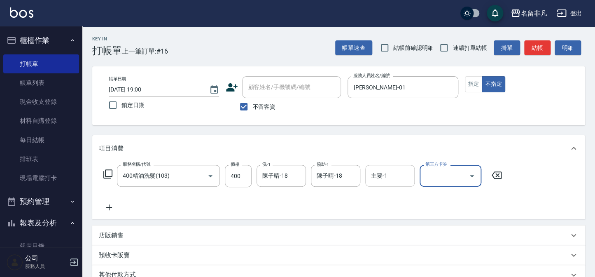
click at [409, 178] on input "主要-1" at bounding box center [390, 176] width 42 height 14
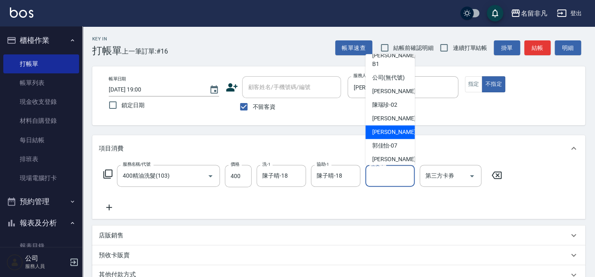
scroll to position [13, 0]
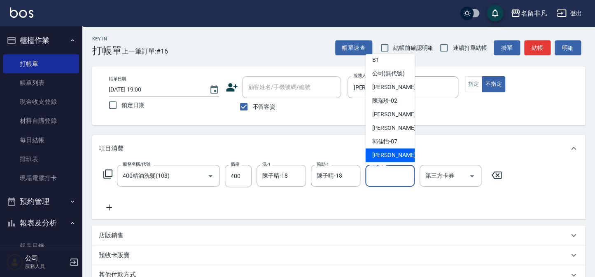
click at [382, 149] on div "[PERSON_NAME]-18" at bounding box center [389, 155] width 49 height 14
type input "陳子晴-18"
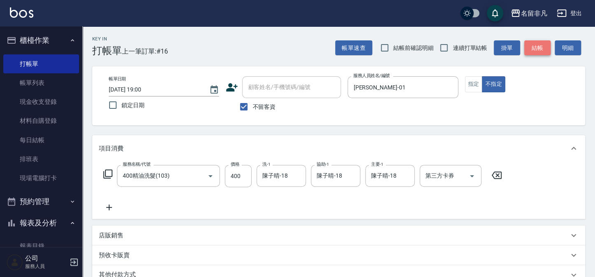
click at [534, 52] on button "結帳" at bounding box center [538, 47] width 26 height 15
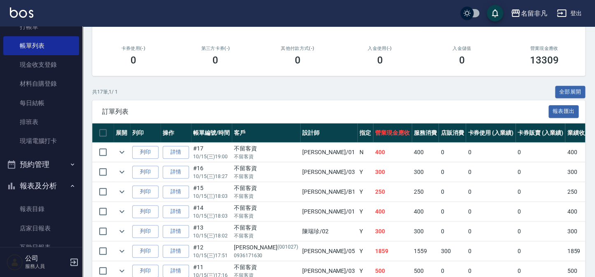
scroll to position [150, 0]
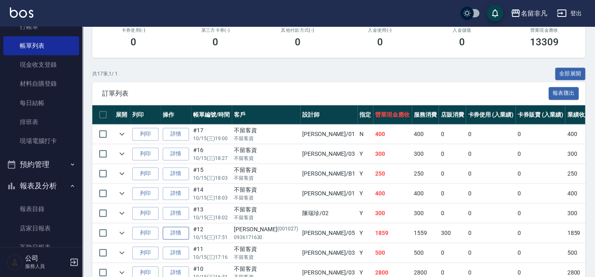
click at [174, 232] on link "詳情" at bounding box center [176, 233] width 26 height 13
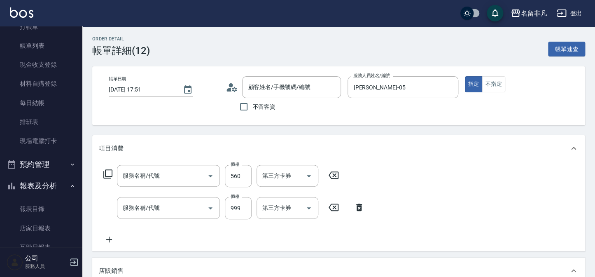
type input "[DATE] 17:51"
type input "[PERSON_NAME]-05"
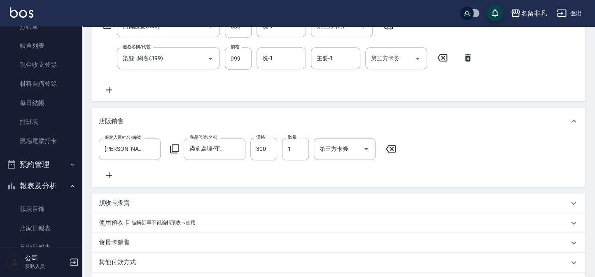
type input "[PERSON_NAME]/0936171630/001027"
type input "自備護髮(508)"
type input "染髮..網客(399)"
click at [122, 247] on p "會員卡銷售" at bounding box center [114, 242] width 31 height 9
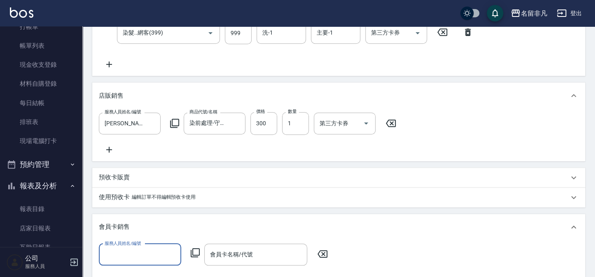
scroll to position [187, 0]
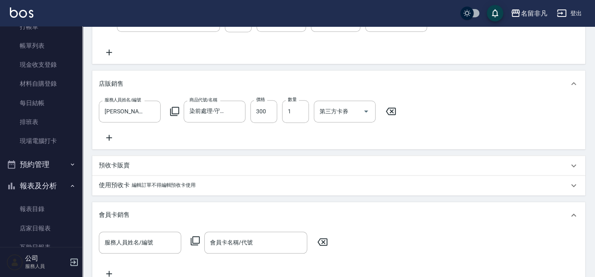
click at [147, 213] on div "會員卡銷售" at bounding box center [338, 215] width 493 height 26
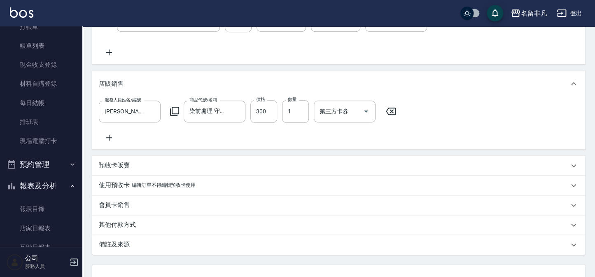
click at [137, 229] on div "其他付款方式" at bounding box center [334, 224] width 470 height 9
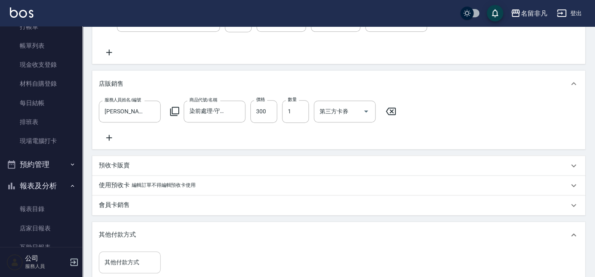
click at [129, 261] on div "其他付款方式 其他付款方式" at bounding box center [130, 262] width 62 height 22
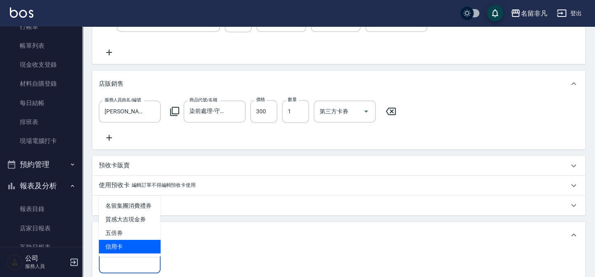
click at [134, 244] on span "信用卡" at bounding box center [130, 247] width 62 height 14
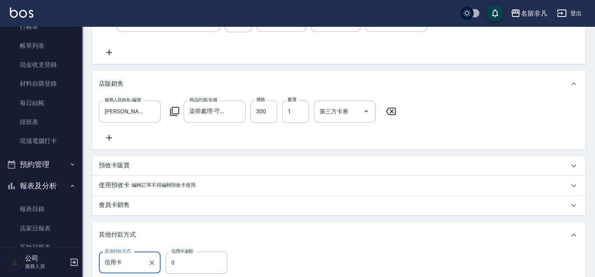
type input "信用卡"
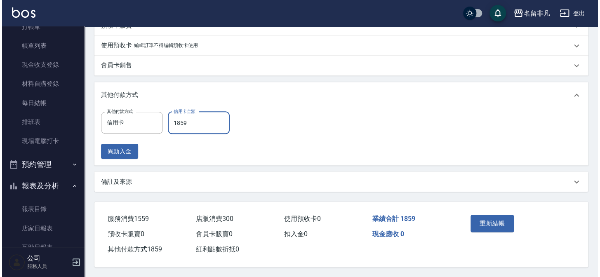
scroll to position [334, 0]
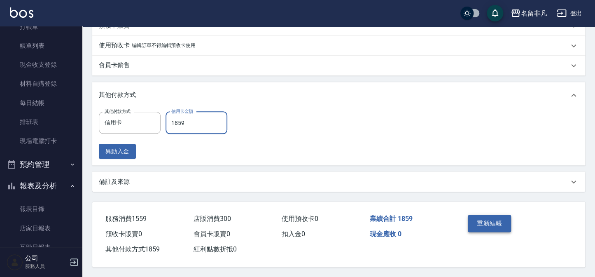
type input "1859"
click at [497, 221] on button "重新結帳" at bounding box center [490, 223] width 44 height 17
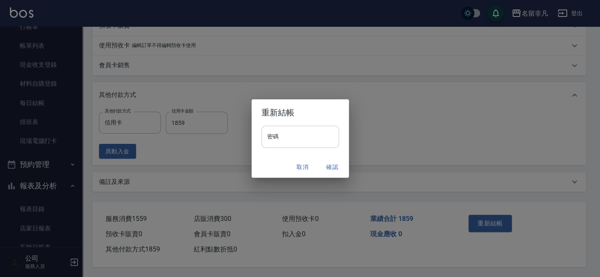
click at [288, 142] on input "密碼" at bounding box center [299, 137] width 77 height 22
type input "*"
type input "****"
click at [328, 161] on button "確認" at bounding box center [332, 166] width 26 height 15
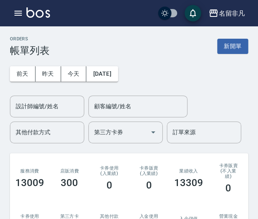
click at [199, 68] on div "[DATE] [DATE] [DATE] [DATE] 設計師編號/姓名 設計師編號/姓名 顧客編號/姓名 顧客編號/姓名 其他付款方式 其他付款方式 第三方…" at bounding box center [129, 99] width 238 height 87
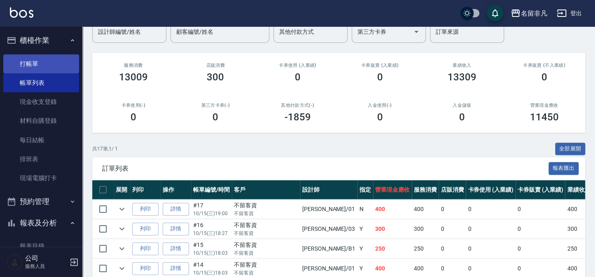
click at [37, 61] on link "打帳單" at bounding box center [41, 63] width 76 height 19
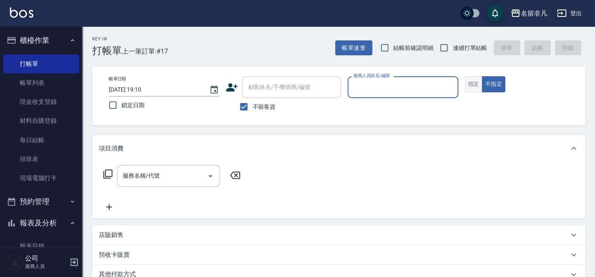
click at [471, 81] on button "指定" at bounding box center [474, 84] width 18 height 16
click at [421, 94] on div "服務人員姓名/編號" at bounding box center [403, 87] width 110 height 22
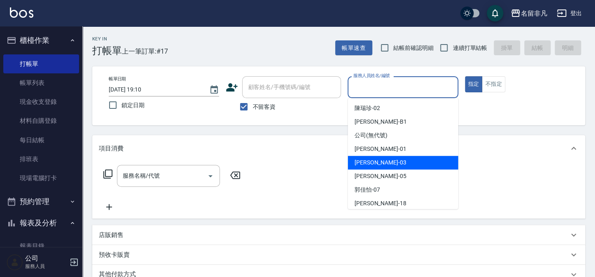
click at [375, 162] on div "[PERSON_NAME] -03" at bounding box center [403, 163] width 110 height 14
type input "[PERSON_NAME]-03"
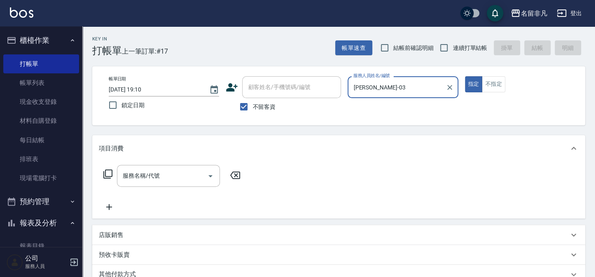
click at [110, 171] on icon at bounding box center [108, 174] width 10 height 10
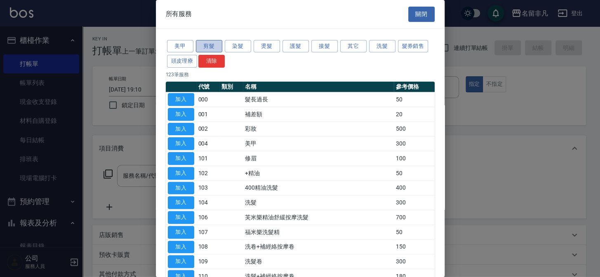
click at [220, 49] on button "剪髮" at bounding box center [209, 46] width 26 height 13
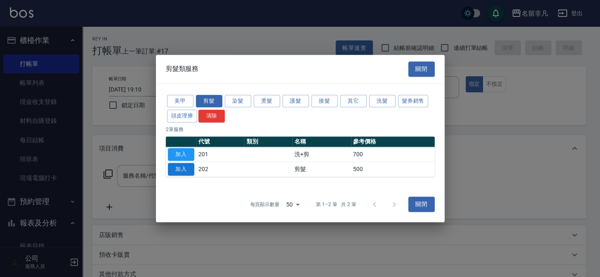
click at [182, 167] on button "加入" at bounding box center [181, 169] width 26 height 13
type input "剪髮(202)"
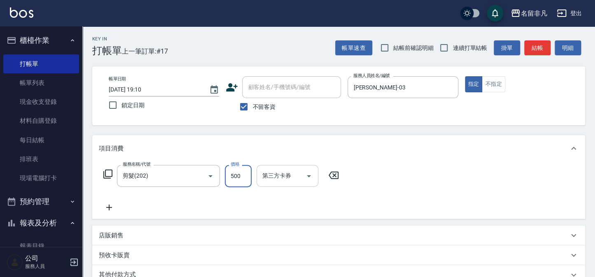
drag, startPoint x: 245, startPoint y: 172, endPoint x: 268, endPoint y: 185, distance: 26.2
click at [245, 172] on input "500" at bounding box center [238, 176] width 27 height 22
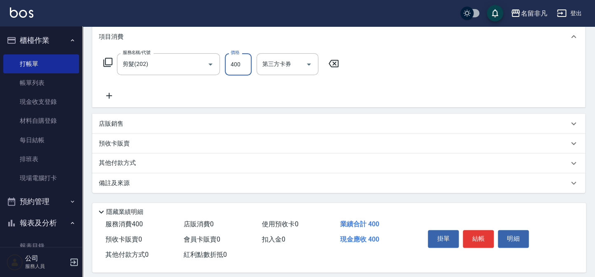
scroll to position [112, 0]
type input "400"
click at [480, 235] on button "結帳" at bounding box center [478, 238] width 31 height 17
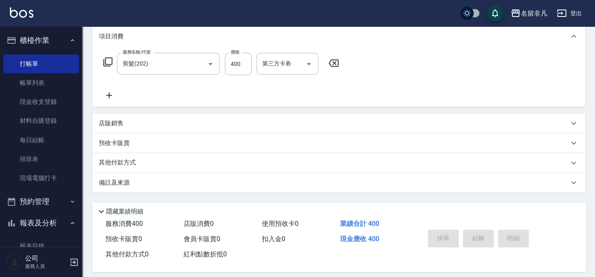
click at [33, 82] on link "帳單列表" at bounding box center [41, 82] width 76 height 19
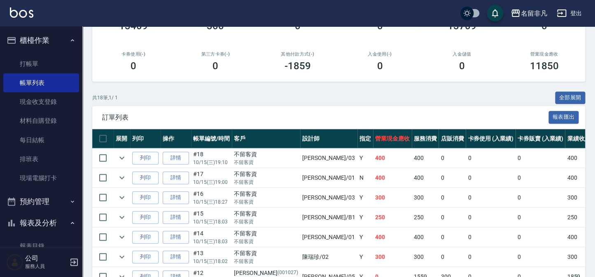
scroll to position [150, 0]
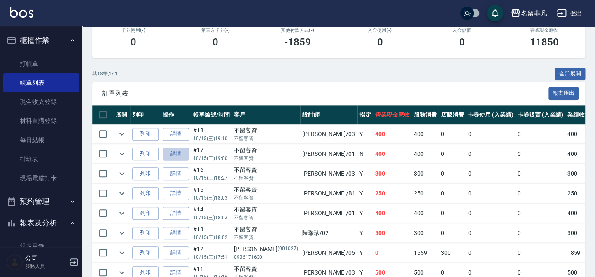
click at [173, 151] on link "詳情" at bounding box center [176, 154] width 26 height 13
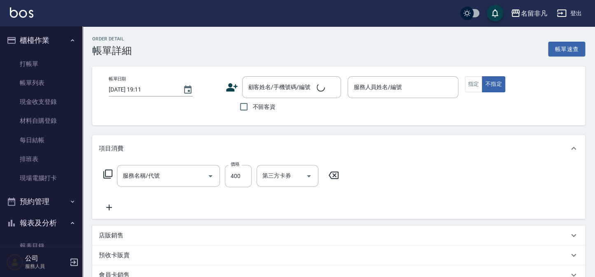
type input "[DATE] 19:00"
checkbox input "true"
type input "[PERSON_NAME]-01"
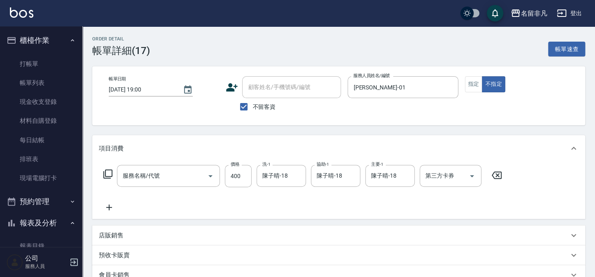
type input "400精油洗髮(103)"
click at [111, 172] on icon at bounding box center [108, 174] width 10 height 10
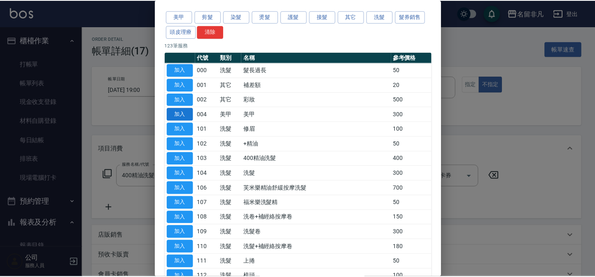
scroll to position [75, 0]
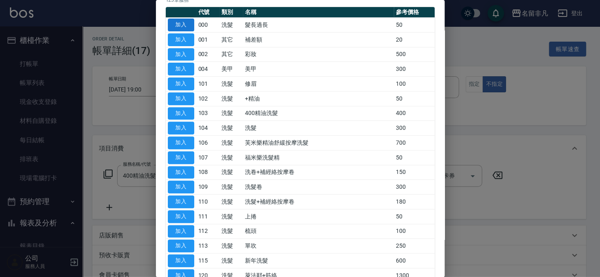
click at [190, 26] on button "加入" at bounding box center [181, 25] width 26 height 13
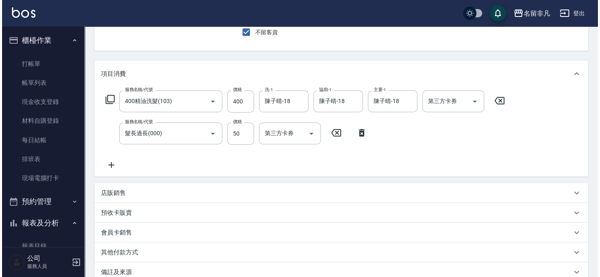
scroll to position [150, 0]
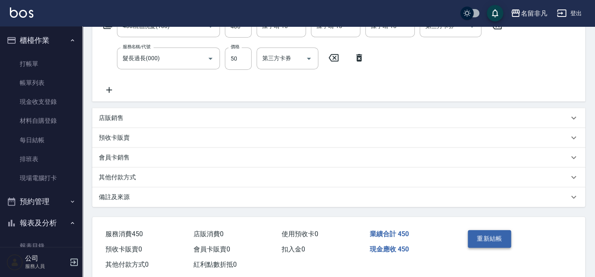
click at [484, 234] on button "重新結帳" at bounding box center [490, 238] width 44 height 17
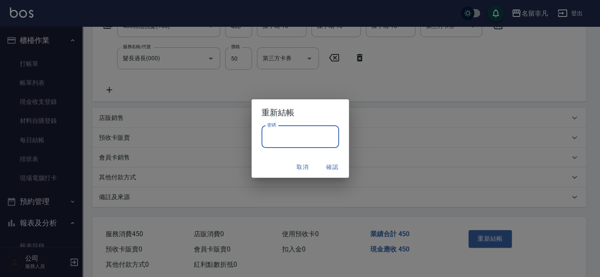
click at [277, 139] on input "密碼" at bounding box center [299, 137] width 77 height 22
type input "****"
click at [333, 166] on button "確認" at bounding box center [332, 166] width 26 height 15
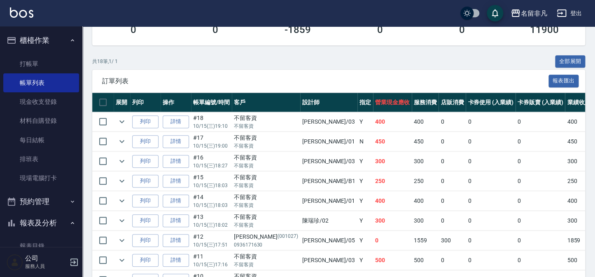
scroll to position [75, 0]
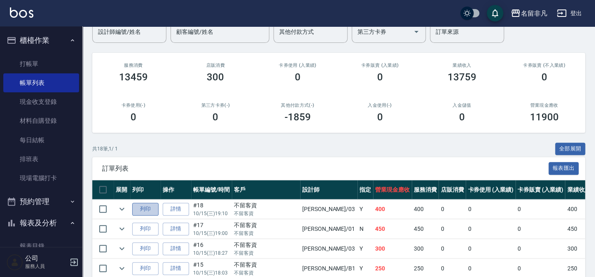
click at [143, 207] on button "列印" at bounding box center [145, 209] width 26 height 13
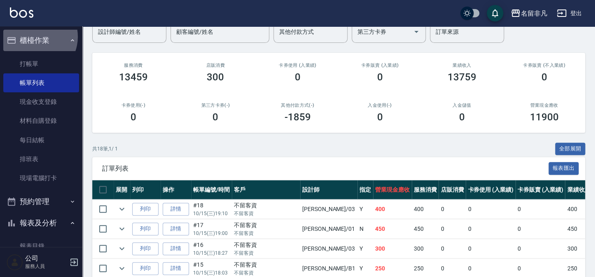
click at [34, 37] on button "櫃檯作業" at bounding box center [41, 40] width 76 height 21
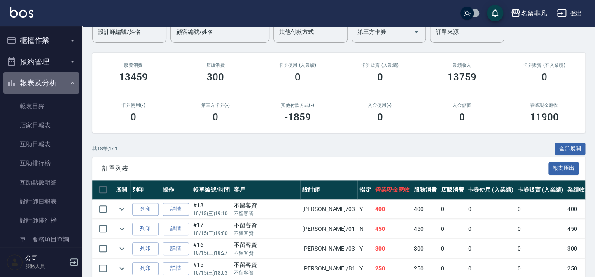
click at [49, 86] on button "報表及分析" at bounding box center [41, 82] width 76 height 21
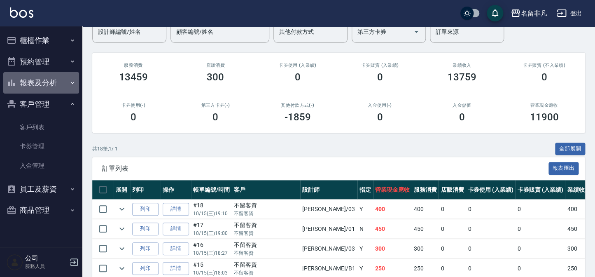
click at [41, 84] on button "報表及分析" at bounding box center [41, 82] width 76 height 21
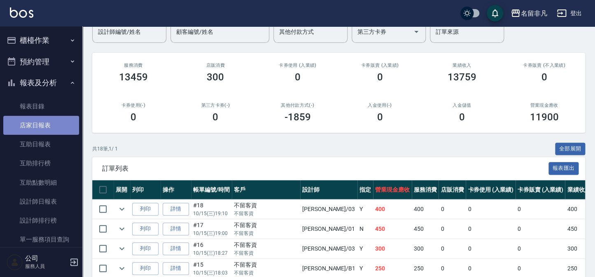
click at [46, 126] on link "店家日報表" at bounding box center [41, 125] width 76 height 19
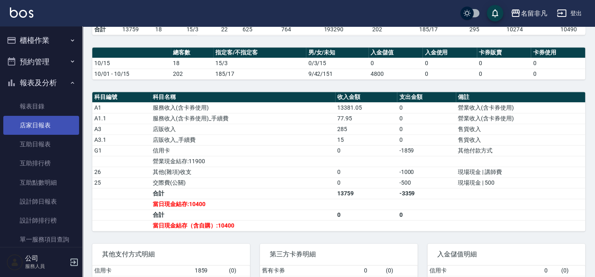
scroll to position [207, 0]
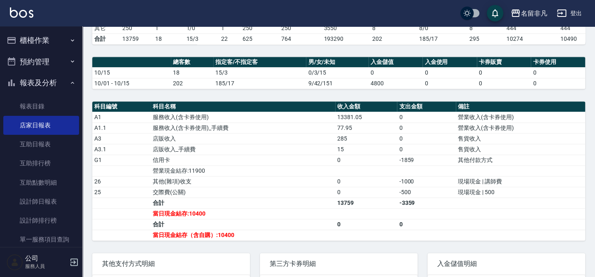
click at [49, 38] on button "櫃檯作業" at bounding box center [41, 40] width 76 height 21
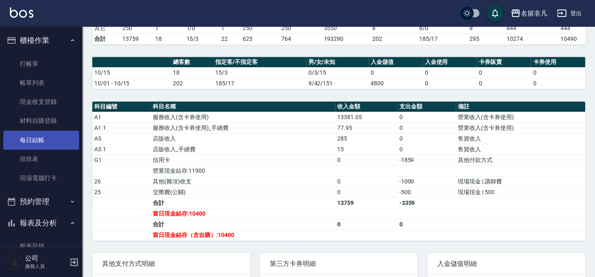
click at [54, 141] on link "每日結帳" at bounding box center [41, 140] width 76 height 19
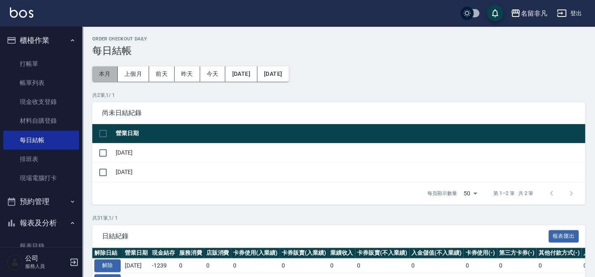
click at [107, 73] on button "本月" at bounding box center [105, 73] width 26 height 15
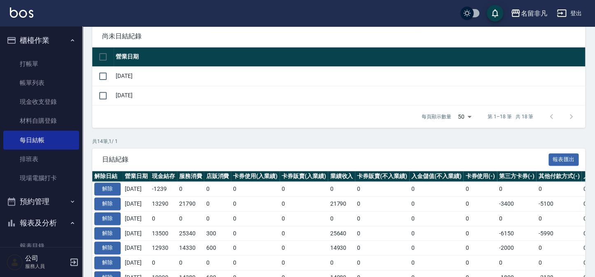
scroll to position [75, 0]
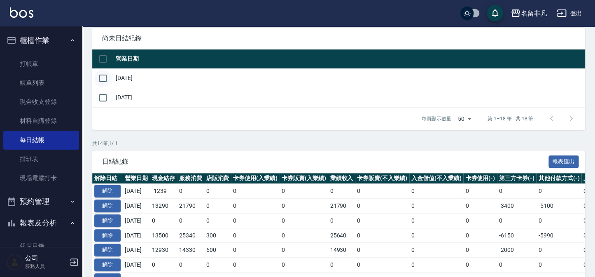
click at [103, 77] on input "checkbox" at bounding box center [102, 78] width 17 height 17
checkbox input "true"
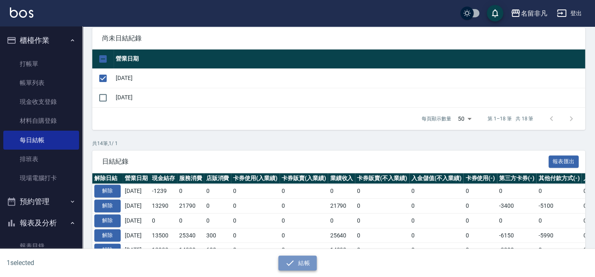
click at [302, 258] on button "結帳" at bounding box center [298, 262] width 38 height 15
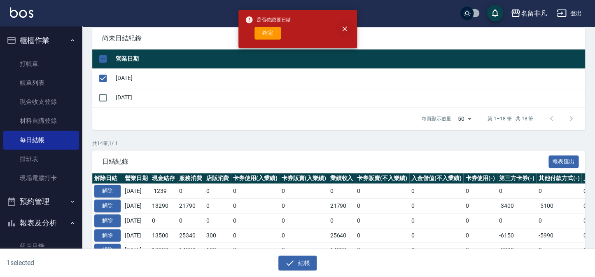
click at [347, 27] on icon "close" at bounding box center [345, 29] width 8 height 8
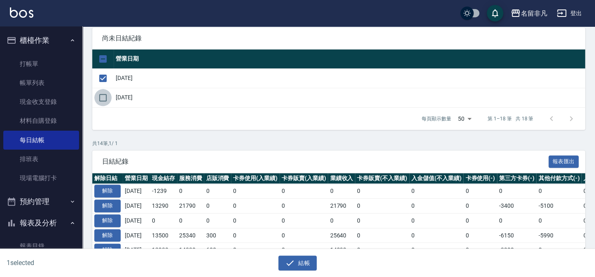
click at [103, 98] on input "checkbox" at bounding box center [102, 97] width 17 height 17
checkbox input "true"
click at [303, 262] on button "結帳" at bounding box center [298, 262] width 38 height 15
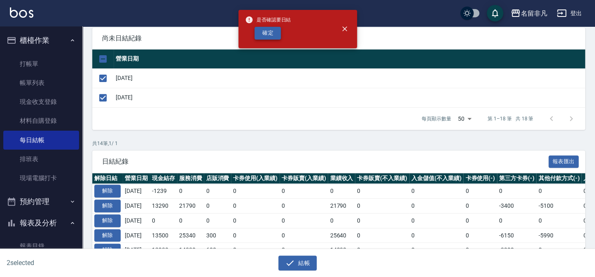
click at [265, 34] on button "確定" at bounding box center [268, 33] width 26 height 13
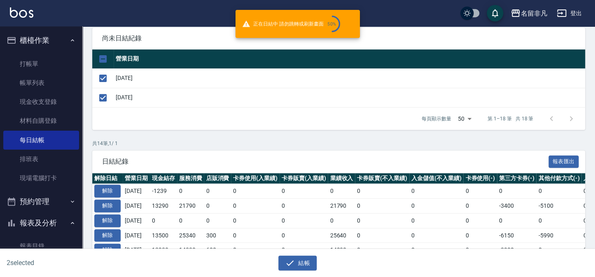
checkbox input "false"
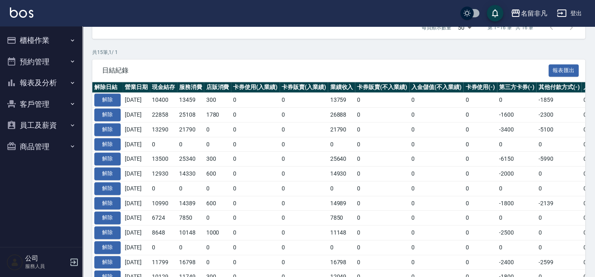
scroll to position [136, 0]
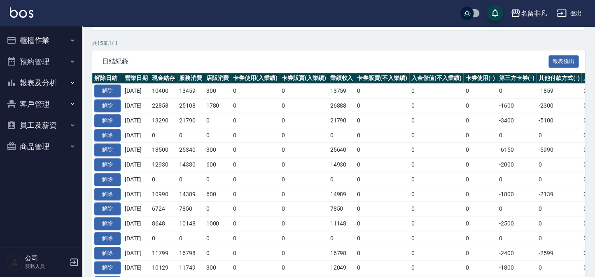
click at [22, 43] on button "櫃檯作業" at bounding box center [41, 40] width 76 height 21
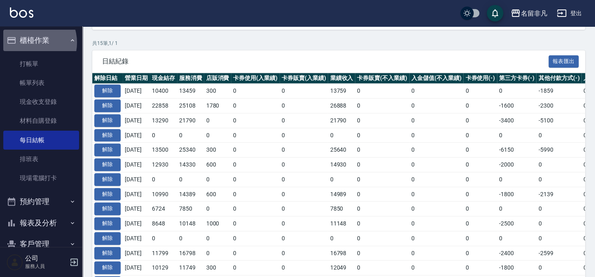
click at [29, 42] on button "櫃檯作業" at bounding box center [41, 40] width 76 height 21
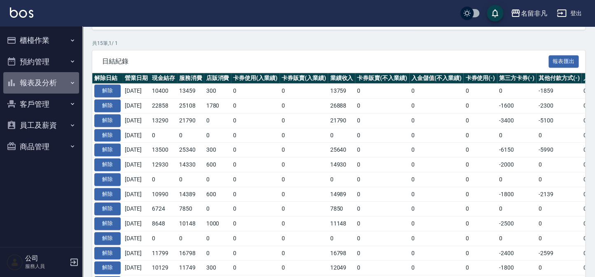
click at [37, 88] on button "報表及分析" at bounding box center [41, 82] width 76 height 21
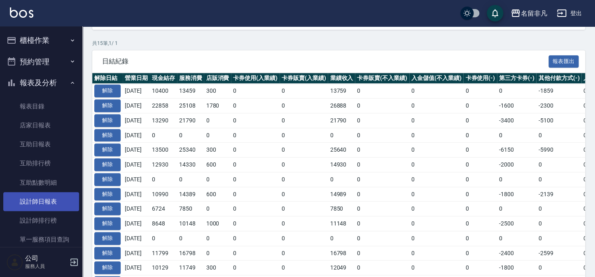
click at [37, 203] on link "設計師日報表" at bounding box center [41, 201] width 76 height 19
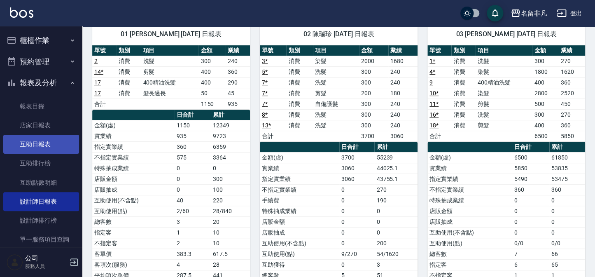
scroll to position [75, 0]
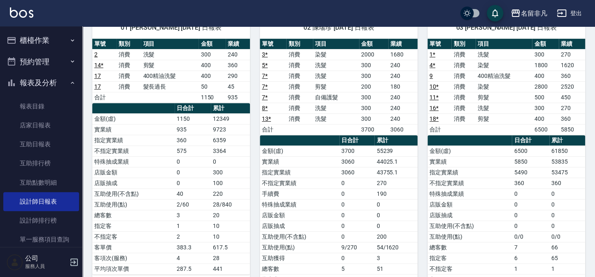
click at [42, 42] on button "櫃檯作業" at bounding box center [41, 40] width 76 height 21
